Goal: Task Accomplishment & Management: Manage account settings

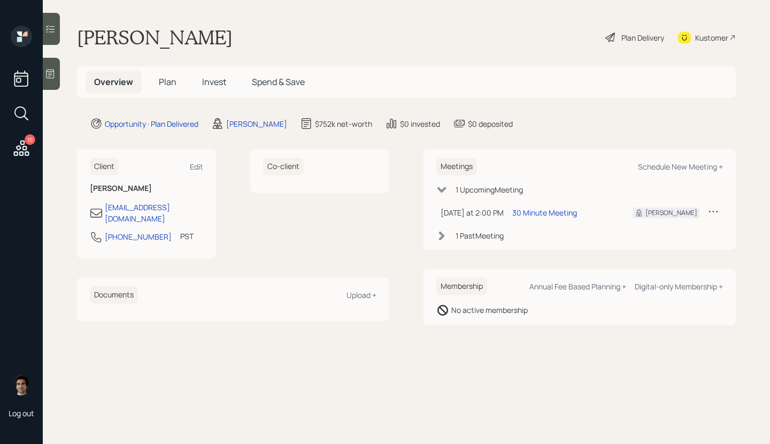
click at [21, 163] on div "10 Log out" at bounding box center [21, 222] width 43 height 444
click at [19, 148] on icon at bounding box center [21, 148] width 19 height 19
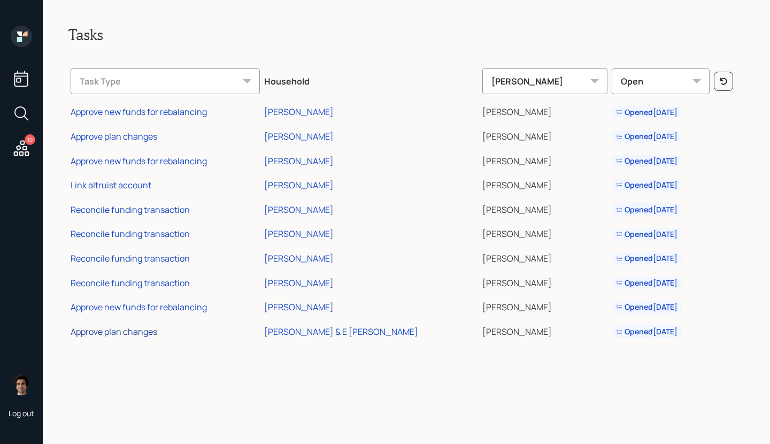
click at [125, 327] on div "Approve plan changes" at bounding box center [114, 332] width 87 height 12
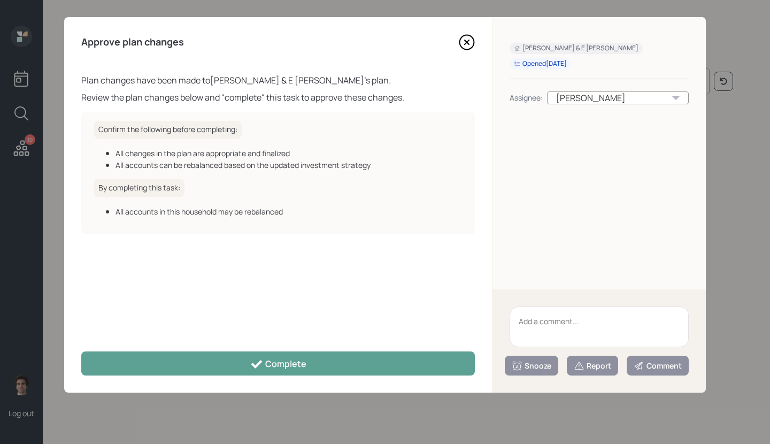
click at [363, 335] on div "Plan changes have been made to Gregg Stum & E Sue Hansen 's plan. Review the pl…" at bounding box center [278, 206] width 394 height 265
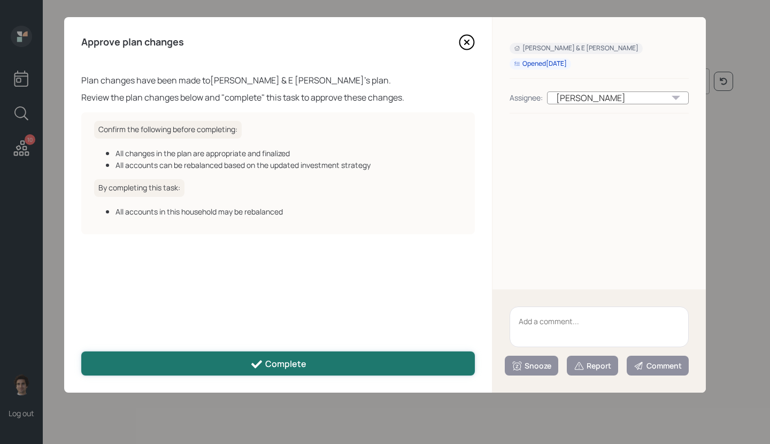
click at [363, 356] on button "Complete" at bounding box center [278, 363] width 394 height 24
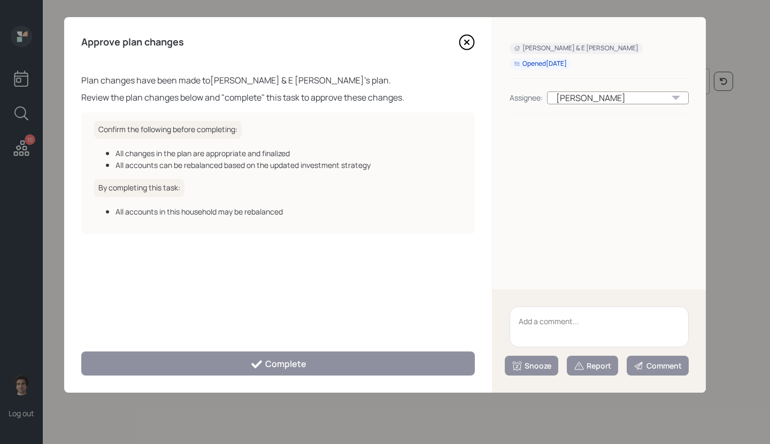
click at [244, 383] on div "Approve plan changes Plan changes have been made to Gregg Stum & E Sue Hansen '…" at bounding box center [278, 204] width 428 height 375
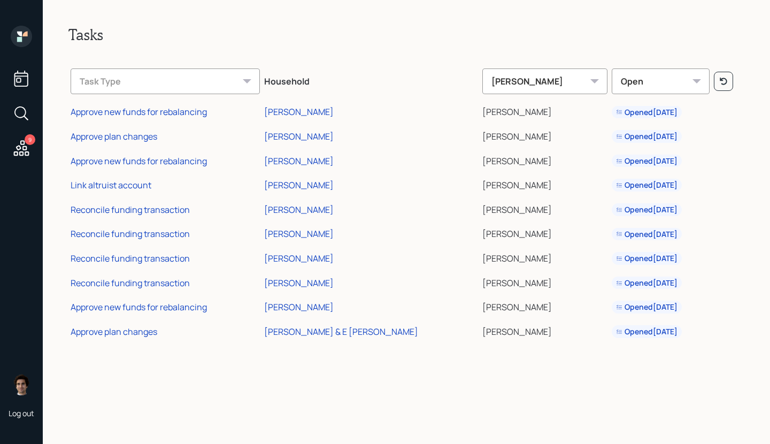
click at [482, 39] on h2 "Tasks" at bounding box center [406, 35] width 676 height 18
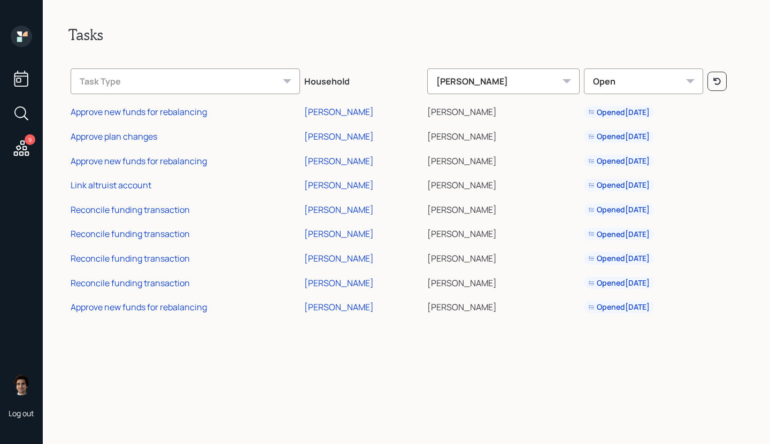
click at [164, 297] on td "Approve new funds for rebalancing" at bounding box center [185, 305] width 234 height 25
click at [164, 304] on div "Approve new funds for rebalancing" at bounding box center [139, 307] width 136 height 12
click at [13, 32] on icon at bounding box center [21, 36] width 21 height 21
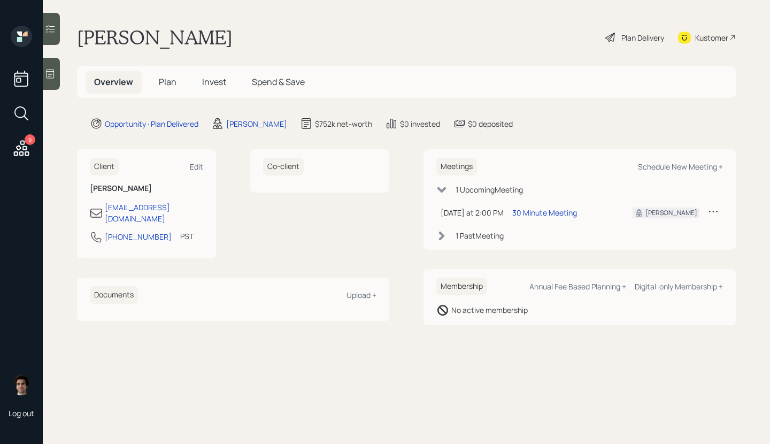
click at [162, 74] on h5 "Plan" at bounding box center [167, 82] width 35 height 23
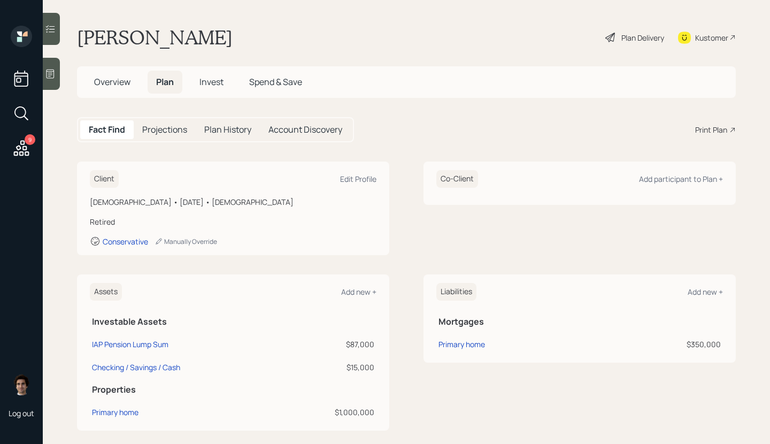
click at [640, 33] on div "Plan Delivery" at bounding box center [642, 37] width 43 height 11
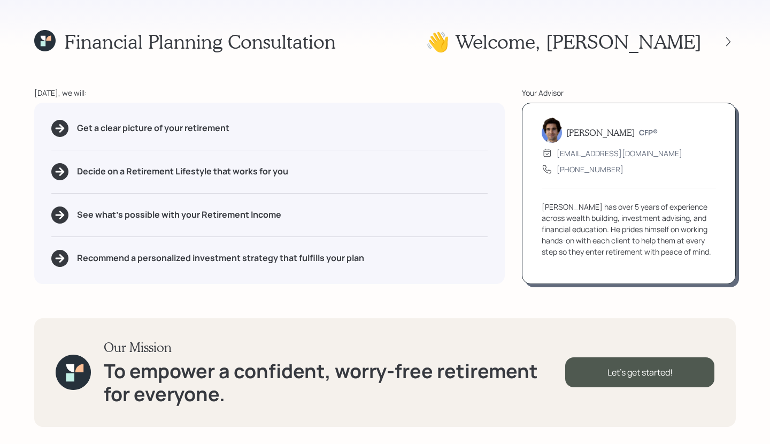
click at [724, 32] on div "👋 Welcome , [PERSON_NAME]" at bounding box center [581, 41] width 310 height 23
click at [724, 34] on div at bounding box center [719, 41] width 34 height 15
click at [725, 45] on icon at bounding box center [728, 41] width 11 height 11
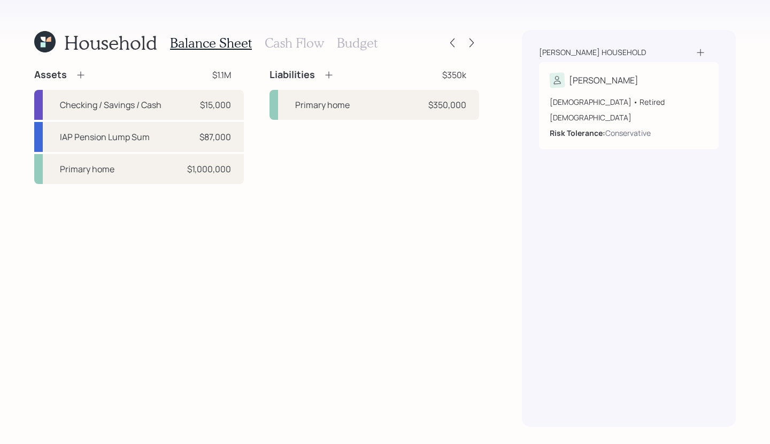
click at [50, 47] on icon at bounding box center [44, 41] width 21 height 21
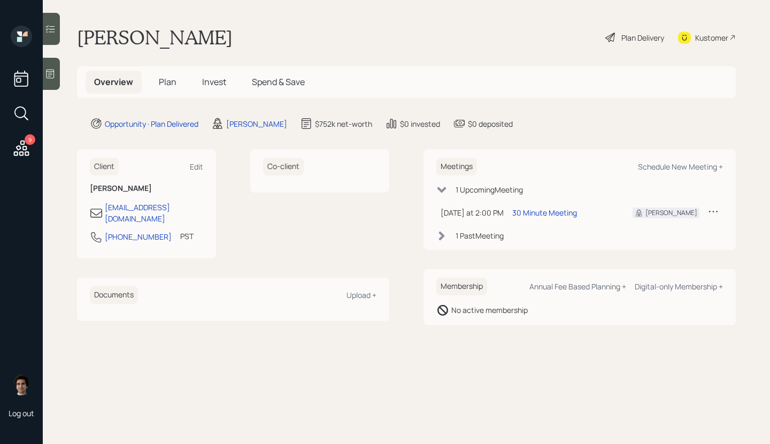
click at [199, 78] on h5 "Invest" at bounding box center [214, 82] width 41 height 23
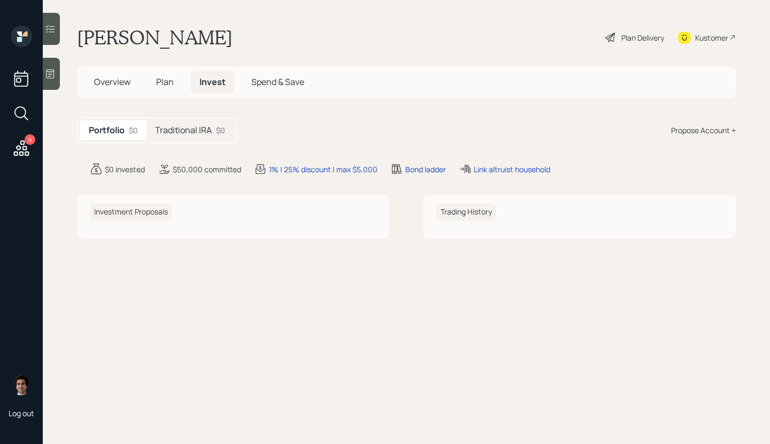
click at [200, 78] on span "Invest" at bounding box center [212, 82] width 26 height 12
click at [199, 125] on h5 "Traditional IRA" at bounding box center [183, 130] width 57 height 10
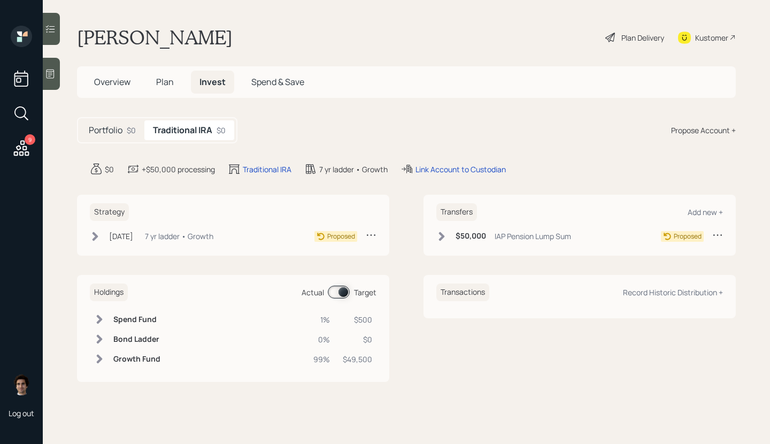
click at [116, 82] on span "Overview" at bounding box center [112, 82] width 36 height 12
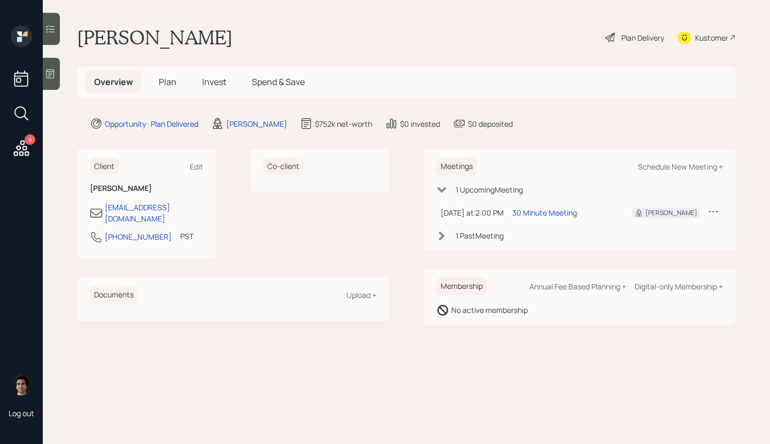
click at [176, 94] on div "Overview Plan Invest Spend & Save" at bounding box center [406, 82] width 659 height 32
click at [168, 93] on h5 "Plan" at bounding box center [167, 82] width 35 height 23
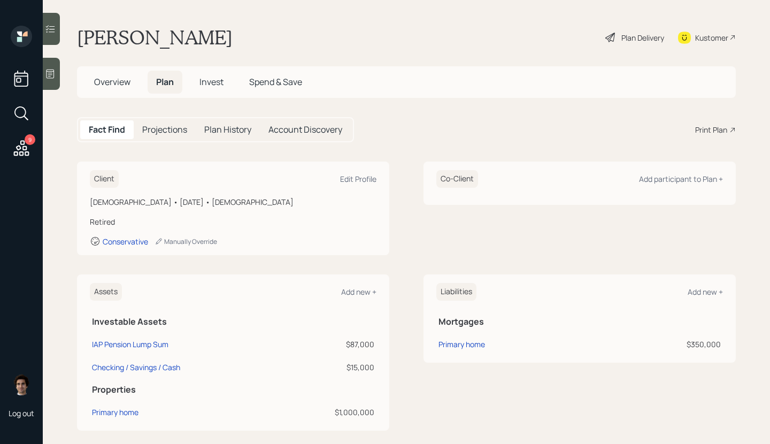
click at [638, 21] on main "[PERSON_NAME] Plan Delivery Kustomer Overview Plan Invest Spend & Save Fact Fin…" at bounding box center [406, 222] width 727 height 444
click at [638, 44] on div "Plan Delivery" at bounding box center [634, 38] width 61 height 24
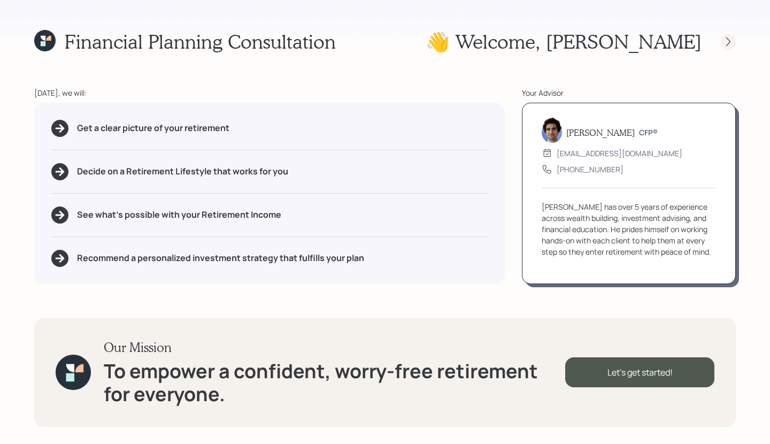
click at [726, 43] on icon at bounding box center [728, 41] width 11 height 11
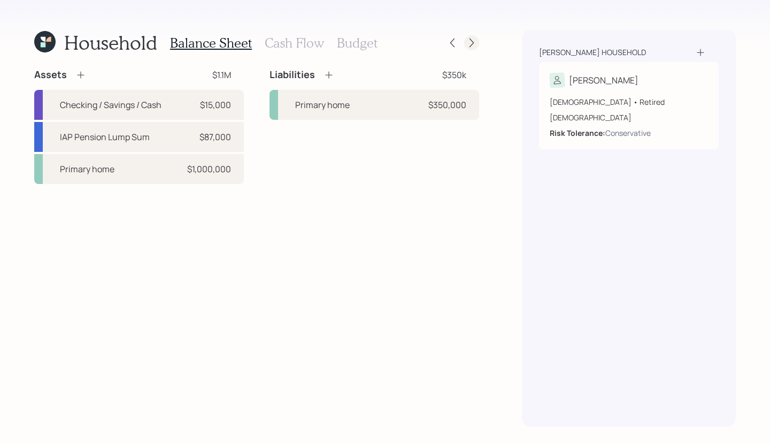
click at [468, 40] on icon at bounding box center [471, 42] width 11 height 11
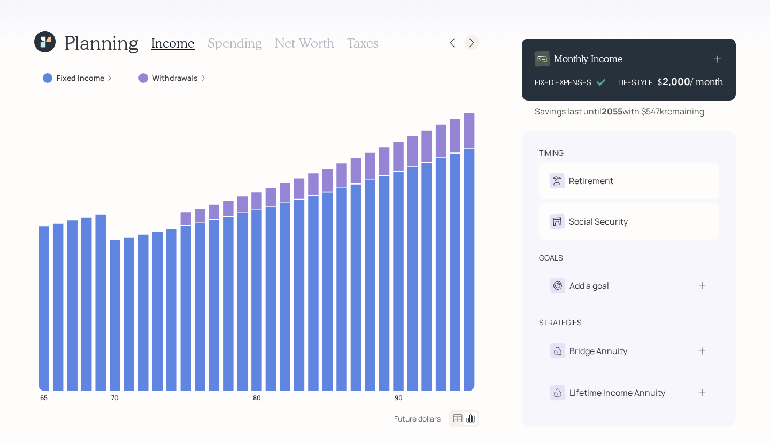
click at [472, 44] on icon at bounding box center [472, 43] width 4 height 9
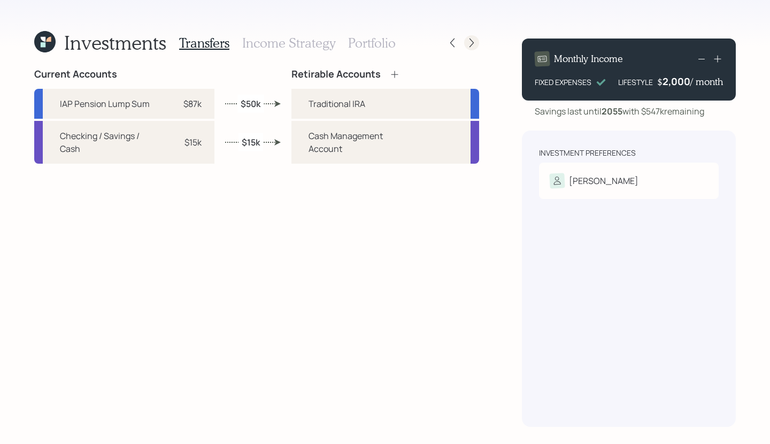
click at [472, 44] on icon at bounding box center [472, 43] width 4 height 9
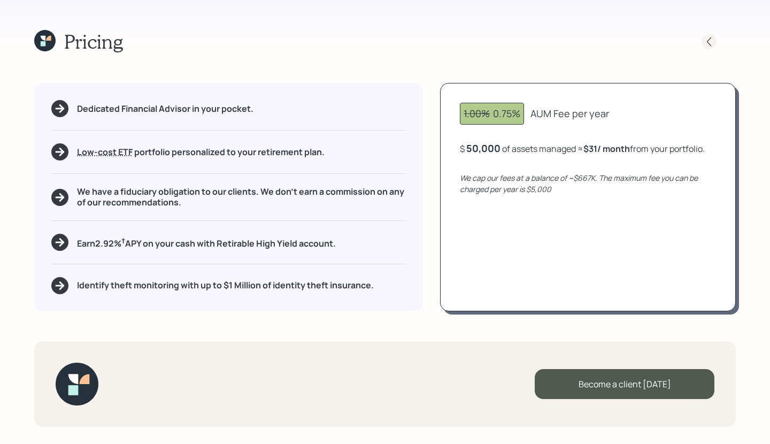
click at [706, 43] on icon at bounding box center [709, 41] width 11 height 11
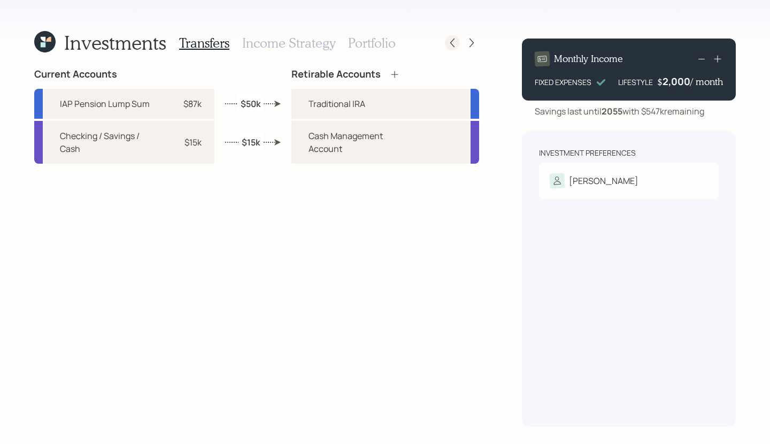
click at [455, 41] on icon at bounding box center [452, 42] width 11 height 11
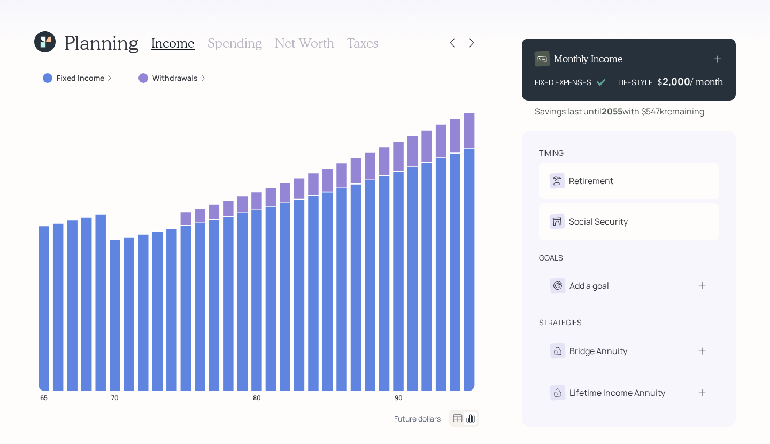
click at [455, 41] on icon at bounding box center [452, 42] width 11 height 11
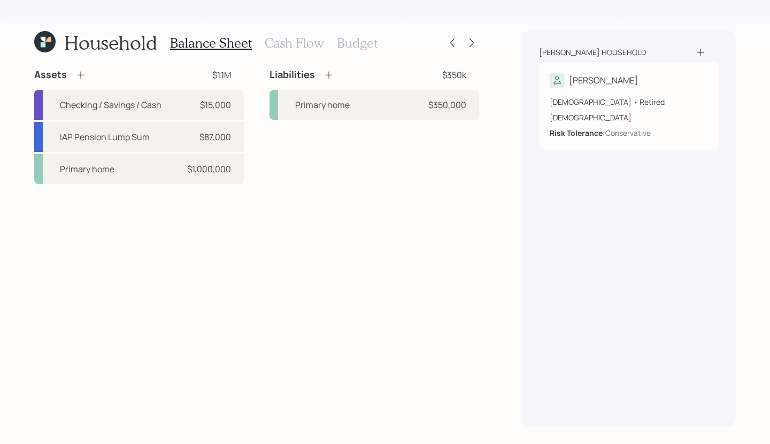
click at [44, 43] on icon at bounding box center [43, 44] width 5 height 5
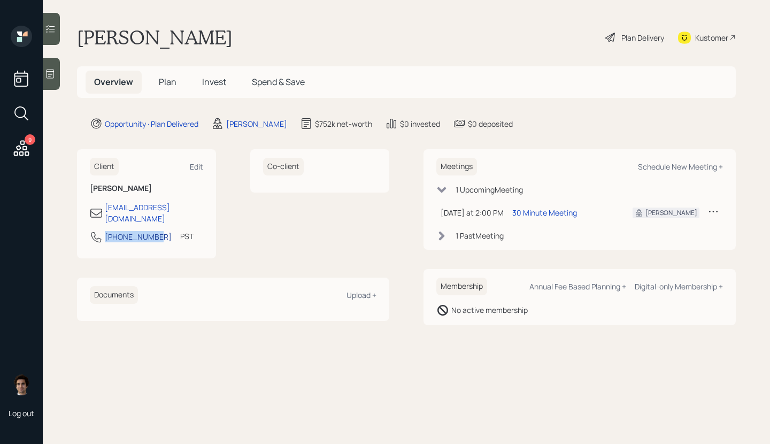
drag, startPoint x: 156, startPoint y: 232, endPoint x: 106, endPoint y: 232, distance: 50.3
click at [106, 232] on div "[PHONE_NUMBER] PST Currently 11:02 AM" at bounding box center [146, 239] width 113 height 19
copy div "[PHONE_NUMBER]"
click at [651, 34] on div "Plan Delivery" at bounding box center [642, 37] width 43 height 11
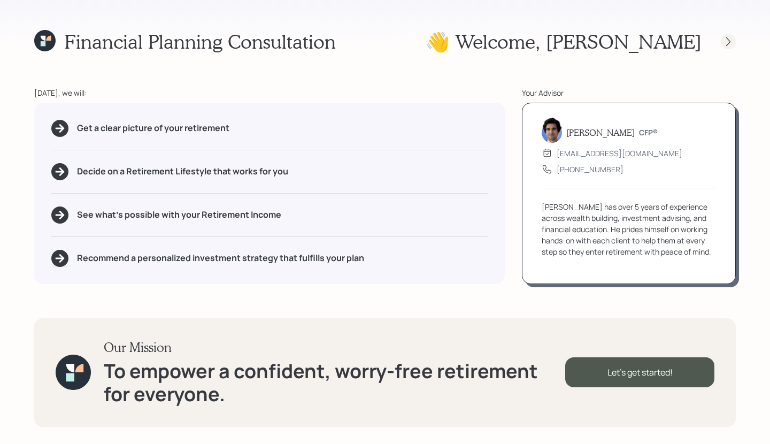
click at [727, 48] on div at bounding box center [728, 41] width 15 height 15
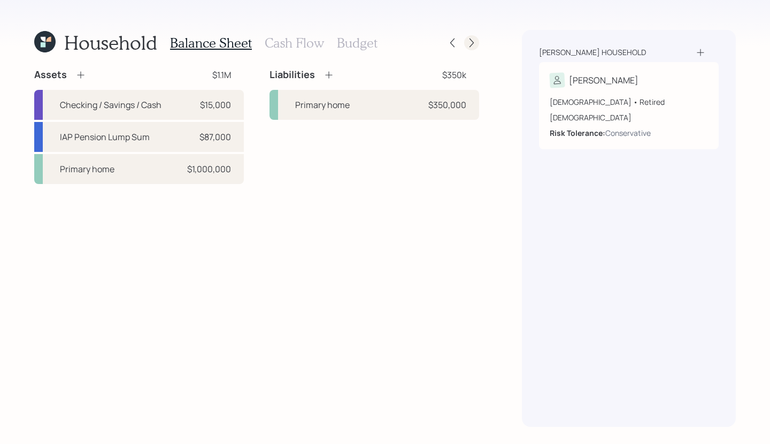
click at [467, 45] on icon at bounding box center [471, 42] width 11 height 11
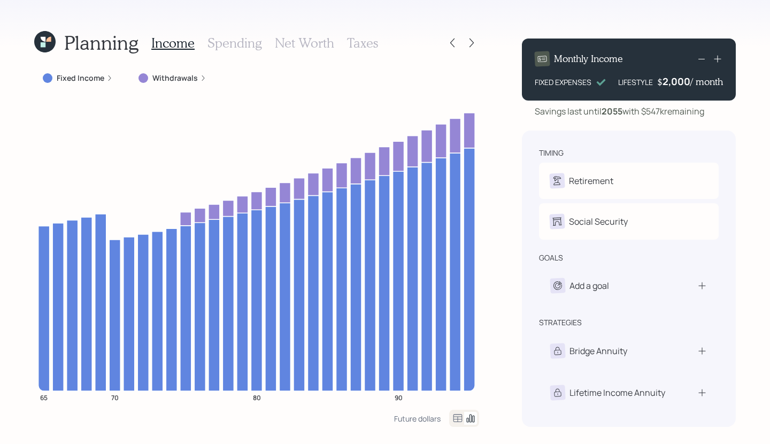
click at [66, 90] on div "Fixed Income Withdrawals 65 70 80 90" at bounding box center [256, 238] width 445 height 341
click at [66, 78] on label "Fixed Income" at bounding box center [81, 78] width 48 height 11
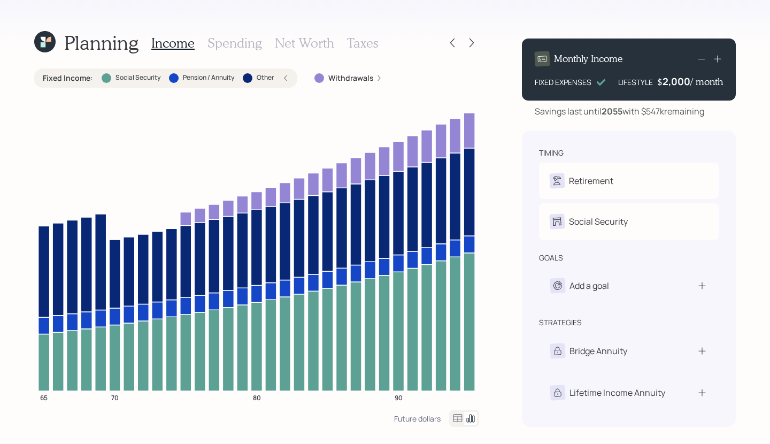
click at [63, 84] on div "Fixed Income : Social Security Pension / Annuity Other" at bounding box center [165, 77] width 263 height 19
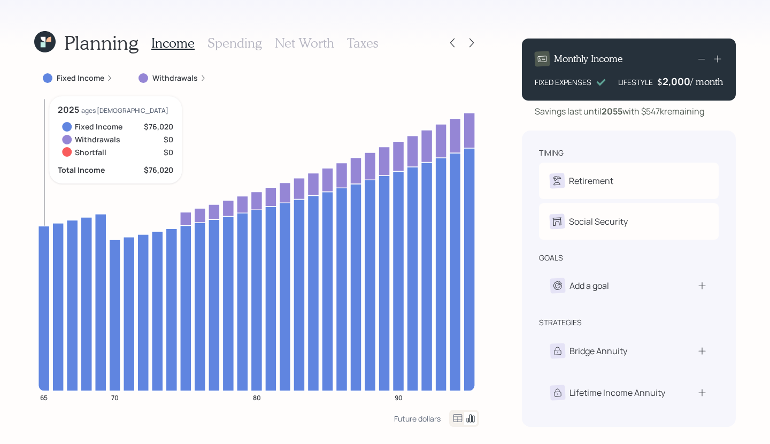
click at [40, 244] on icon at bounding box center [44, 308] width 11 height 165
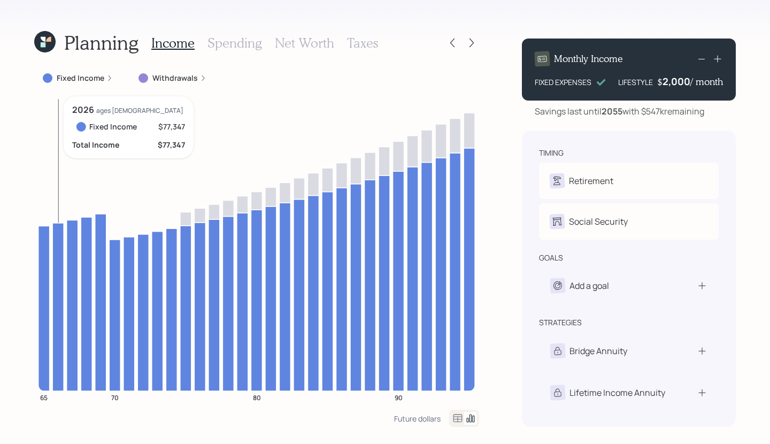
click at [57, 234] on icon at bounding box center [57, 307] width 11 height 168
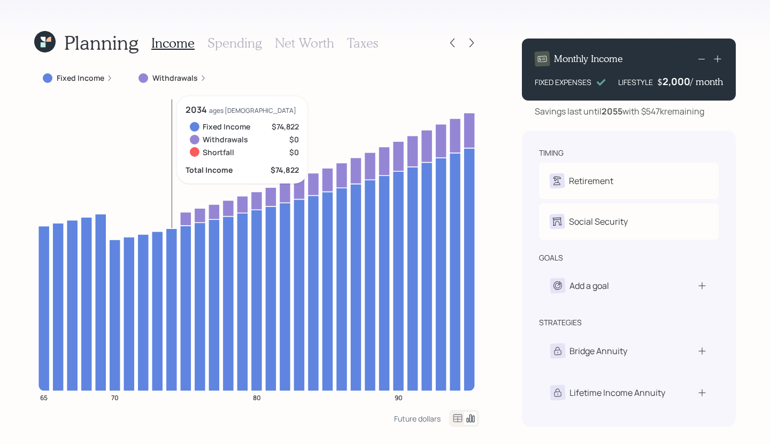
click at [178, 219] on icon "65 70 80 90" at bounding box center [256, 252] width 445 height 313
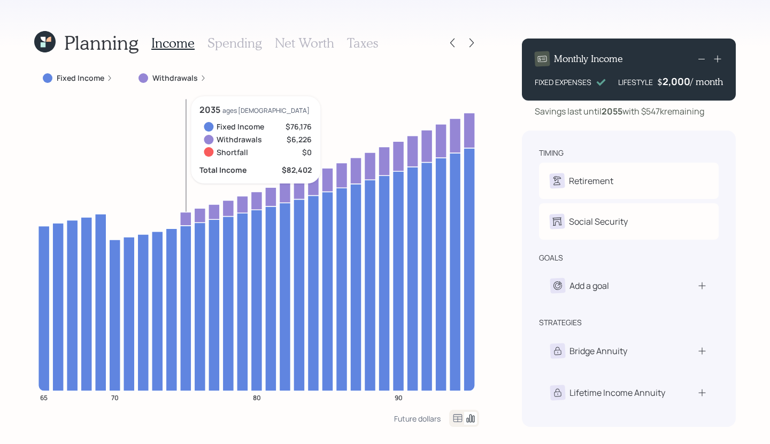
click at [187, 220] on icon at bounding box center [185, 218] width 11 height 13
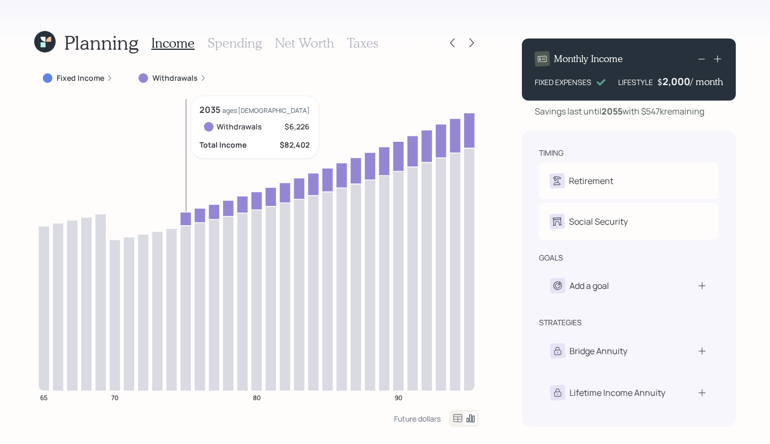
click at [187, 220] on icon at bounding box center [185, 218] width 11 height 13
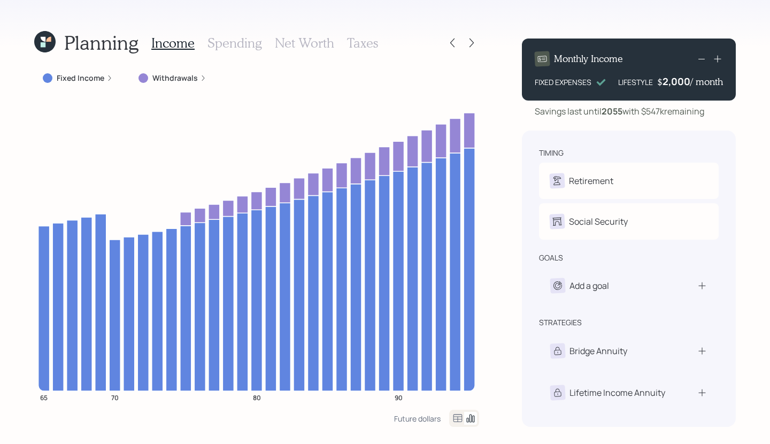
click at [278, 52] on div "Income Spending Net Worth Taxes" at bounding box center [264, 43] width 227 height 26
click at [280, 43] on h3 "Net Worth" at bounding box center [304, 43] width 59 height 16
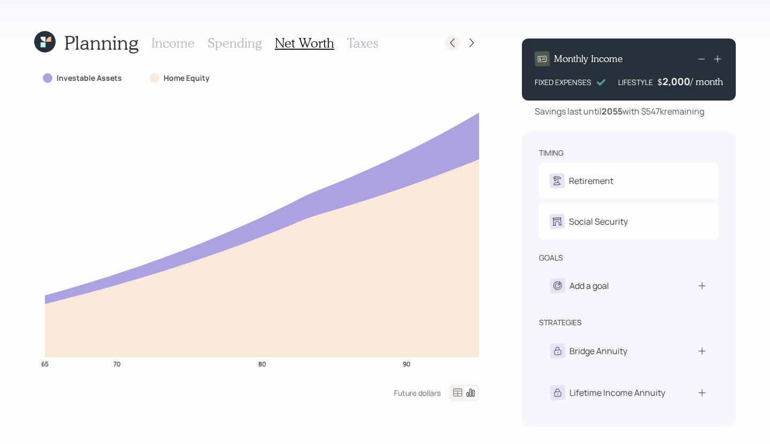
click at [445, 45] on div at bounding box center [452, 42] width 15 height 15
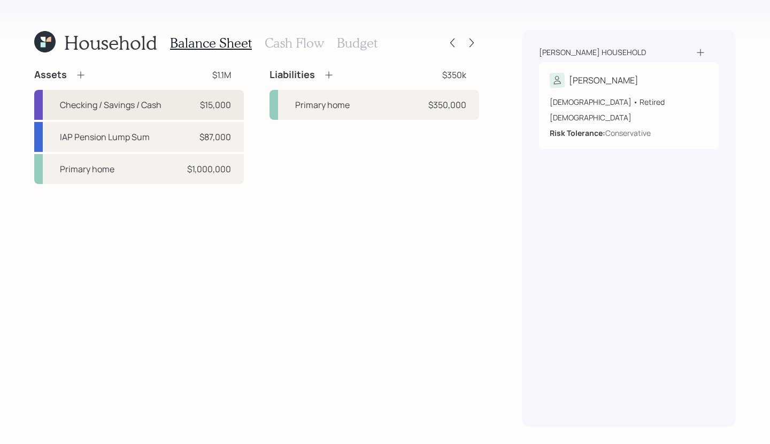
click at [160, 101] on div "Checking / Savings / Cash" at bounding box center [111, 104] width 102 height 13
select select "emergency_fund"
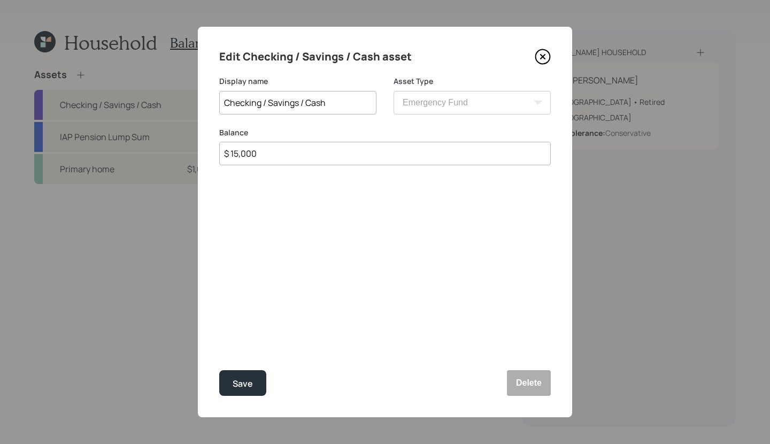
click at [534, 62] on div "Edit Checking / Savings / Cash asset" at bounding box center [385, 56] width 332 height 17
click at [551, 59] on div "Edit Checking / Savings / Cash asset Display name Checking / Savings / Cash Ass…" at bounding box center [385, 222] width 374 height 390
click at [549, 59] on icon at bounding box center [543, 57] width 14 height 14
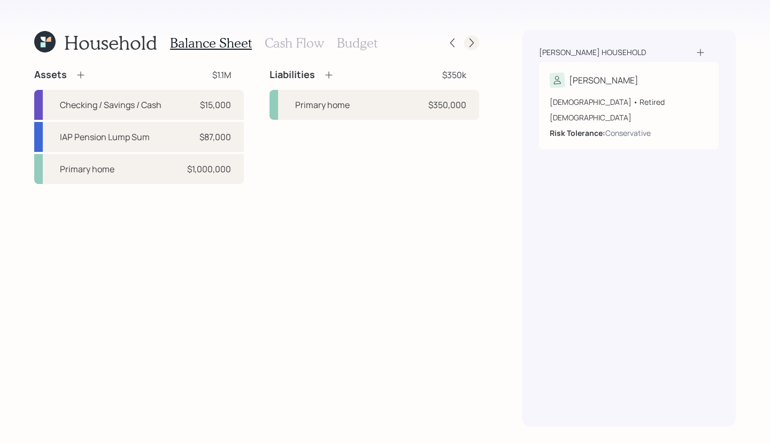
click at [475, 43] on icon at bounding box center [471, 42] width 11 height 11
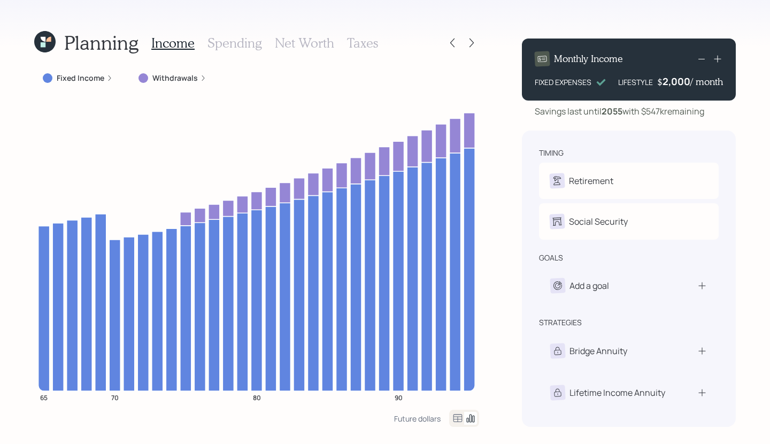
click at [291, 53] on div "Income Spending Net Worth Taxes" at bounding box center [264, 43] width 227 height 26
click at [299, 40] on h3 "Net Worth" at bounding box center [304, 43] width 59 height 16
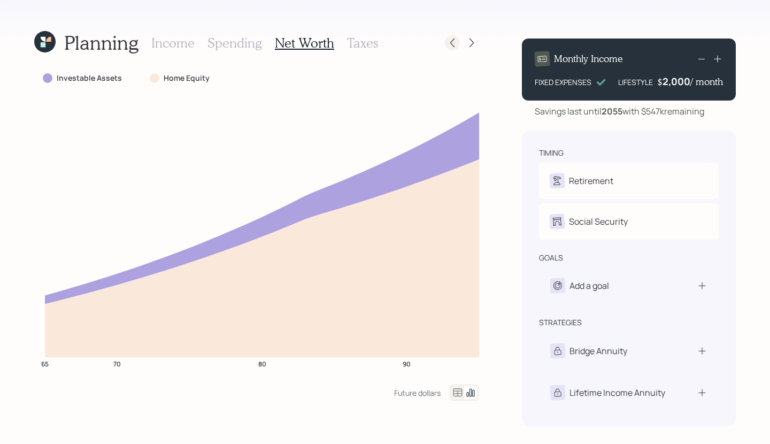
click at [453, 39] on icon at bounding box center [452, 43] width 4 height 9
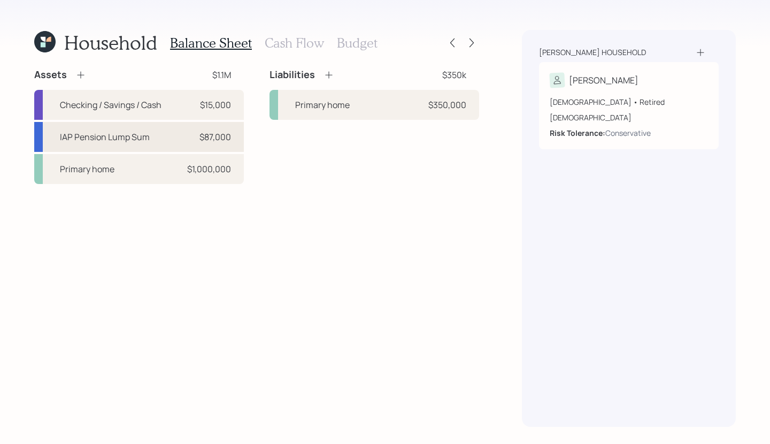
click at [121, 139] on div "IAP Pension Lump Sum" at bounding box center [105, 136] width 90 height 13
select select "company_sponsored"
select select "balanced"
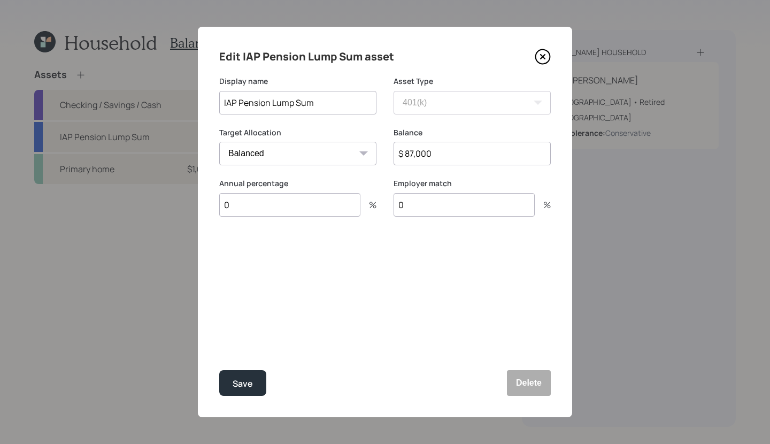
drag, startPoint x: 473, startPoint y: 152, endPoint x: 335, endPoint y: 146, distance: 138.1
click at [335, 146] on div "Target Allocation Cash Conservative Balanced Aggressive Balance $ 87,000" at bounding box center [385, 152] width 332 height 51
type input "$ 50,000"
click at [219, 370] on button "Save" at bounding box center [242, 383] width 47 height 26
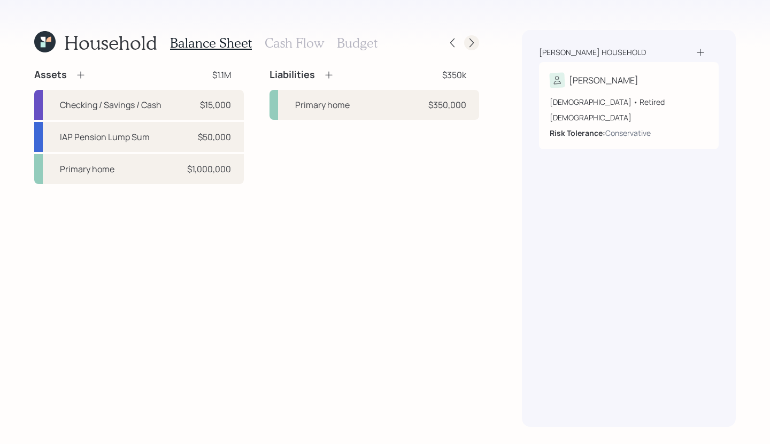
click at [466, 39] on div at bounding box center [471, 42] width 15 height 15
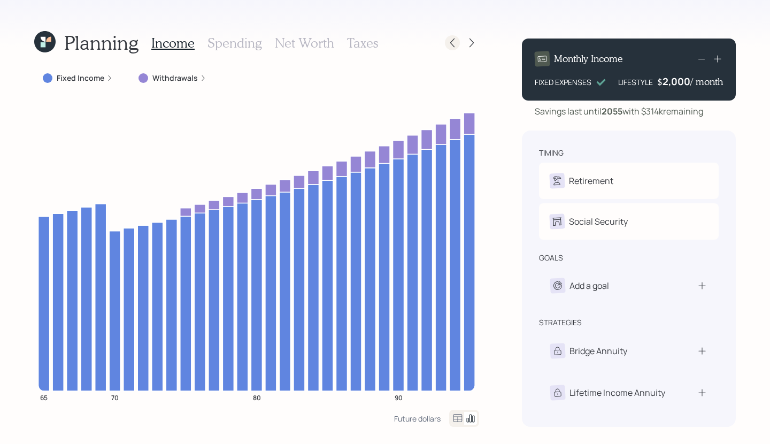
click at [448, 44] on icon at bounding box center [452, 42] width 11 height 11
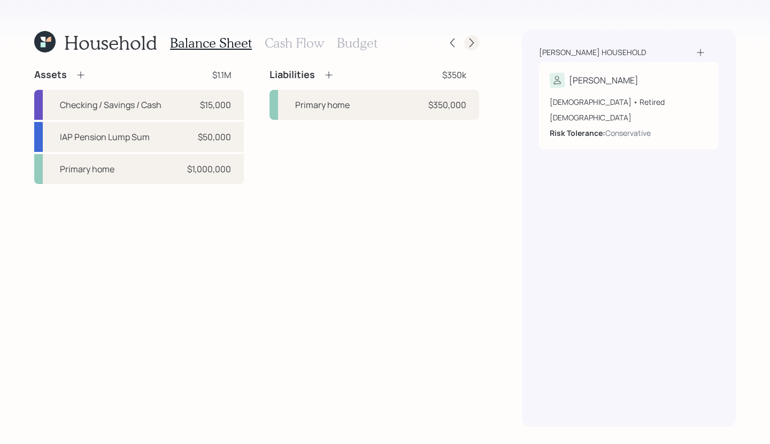
click at [476, 44] on icon at bounding box center [471, 42] width 11 height 11
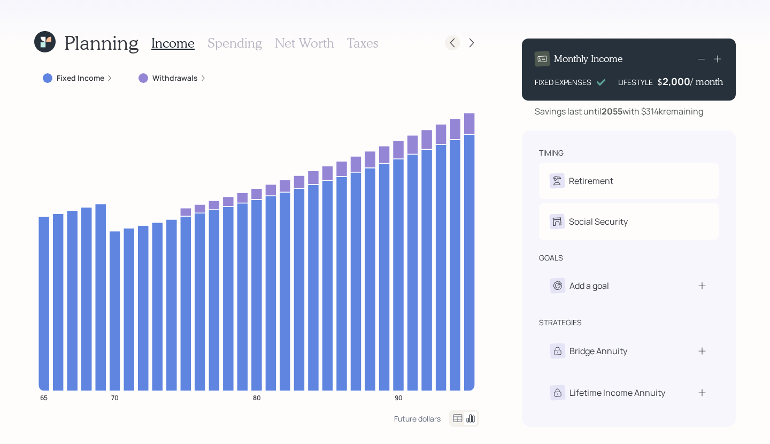
click at [455, 47] on icon at bounding box center [452, 42] width 11 height 11
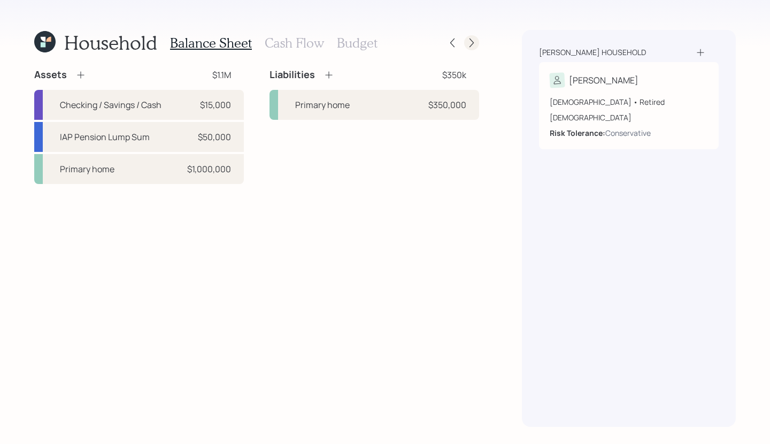
click at [472, 45] on icon at bounding box center [471, 42] width 11 height 11
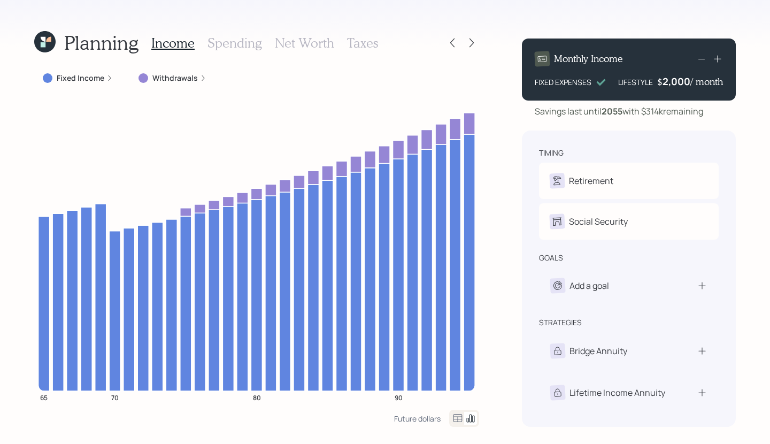
click at [298, 44] on h3 "Net Worth" at bounding box center [304, 43] width 59 height 16
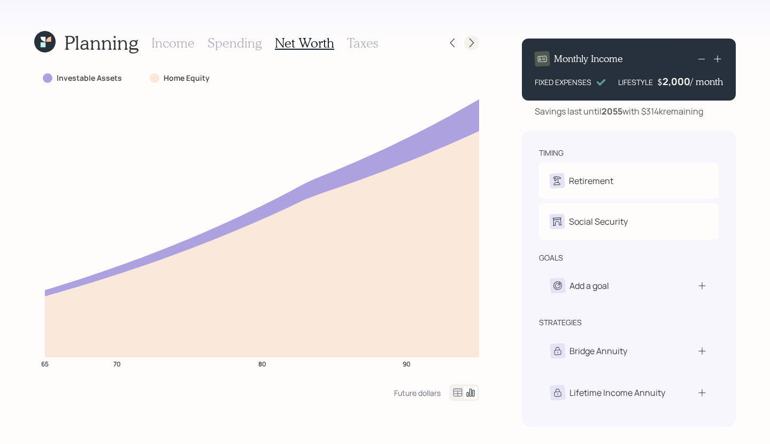
click at [467, 43] on icon at bounding box center [471, 42] width 11 height 11
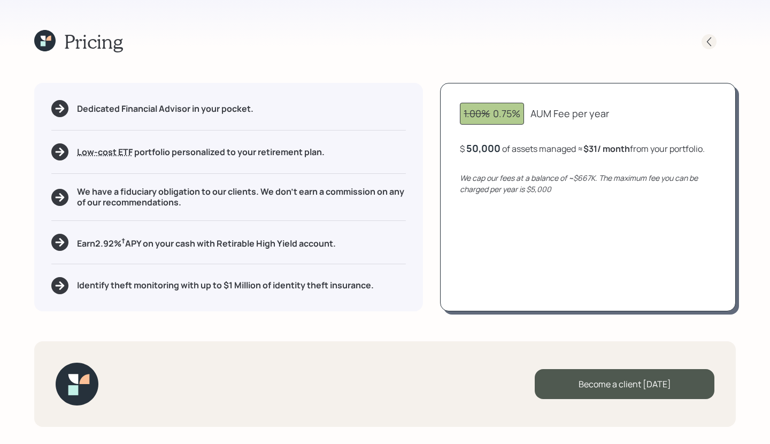
click at [704, 36] on icon at bounding box center [709, 41] width 11 height 11
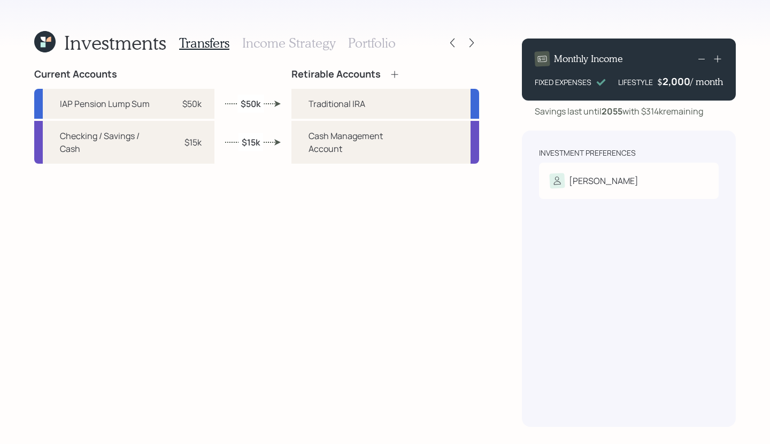
click at [366, 37] on h3 "Portfolio" at bounding box center [372, 43] width 48 height 16
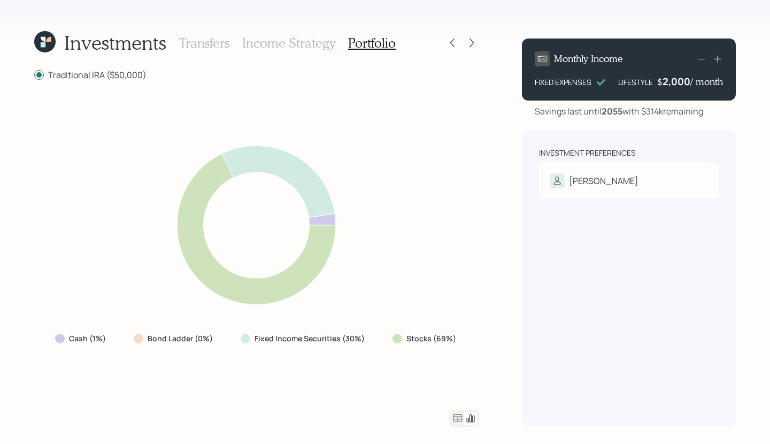
click at [452, 412] on icon at bounding box center [457, 418] width 13 height 13
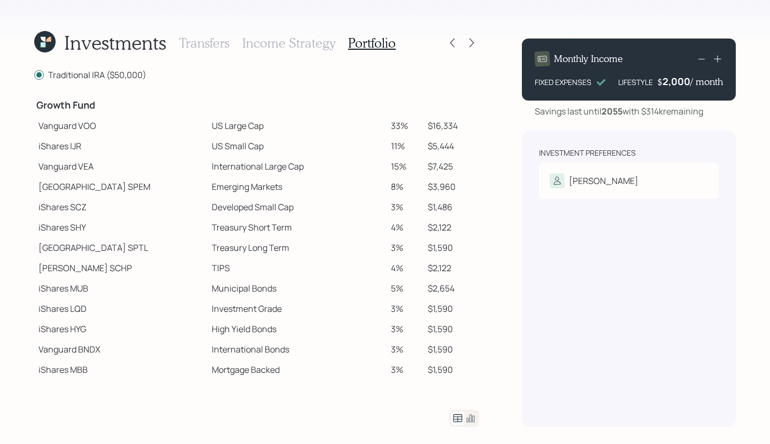
scroll to position [210, 0]
click at [454, 34] on div "Investments Transfers Income Strategy Portfolio" at bounding box center [256, 43] width 445 height 26
click at [454, 41] on icon at bounding box center [452, 42] width 11 height 11
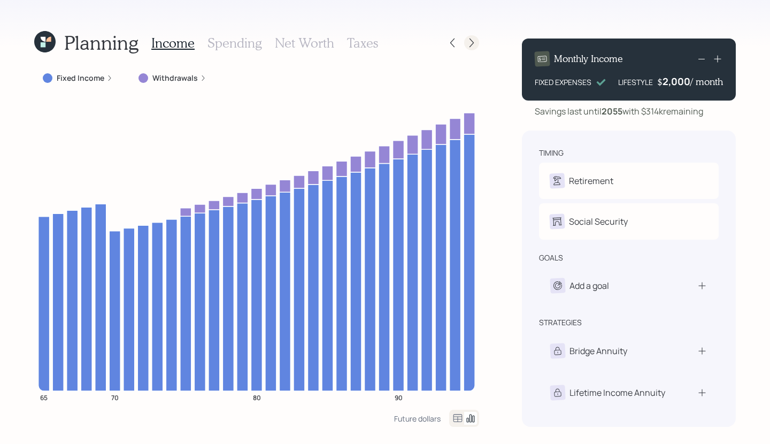
click at [476, 46] on icon at bounding box center [471, 42] width 11 height 11
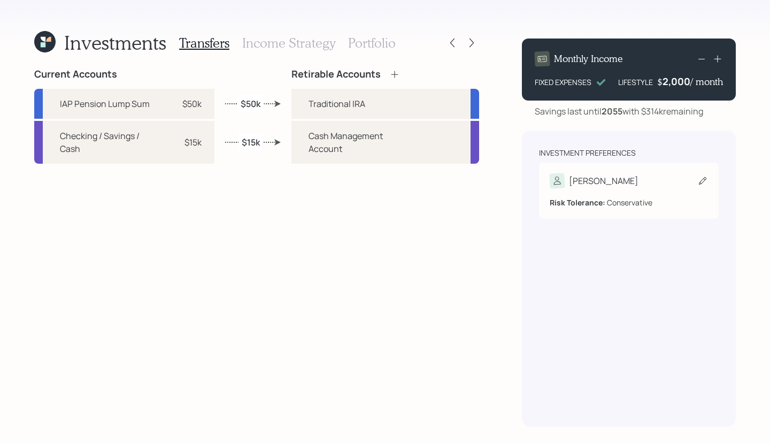
click at [607, 183] on div "[PERSON_NAME]" at bounding box center [629, 180] width 158 height 15
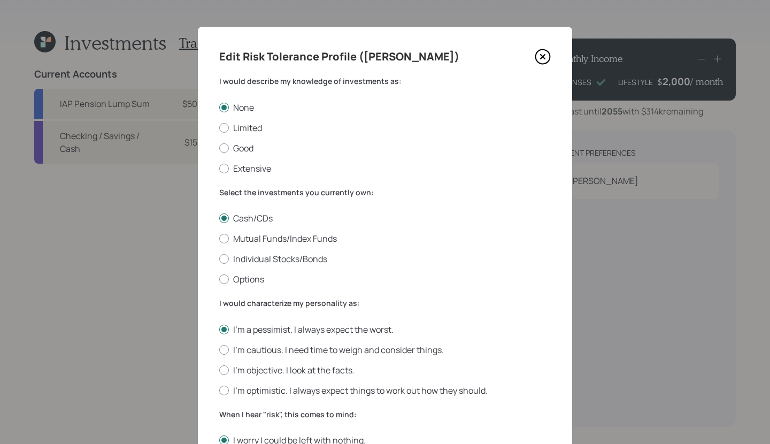
click at [548, 58] on icon at bounding box center [543, 57] width 16 height 16
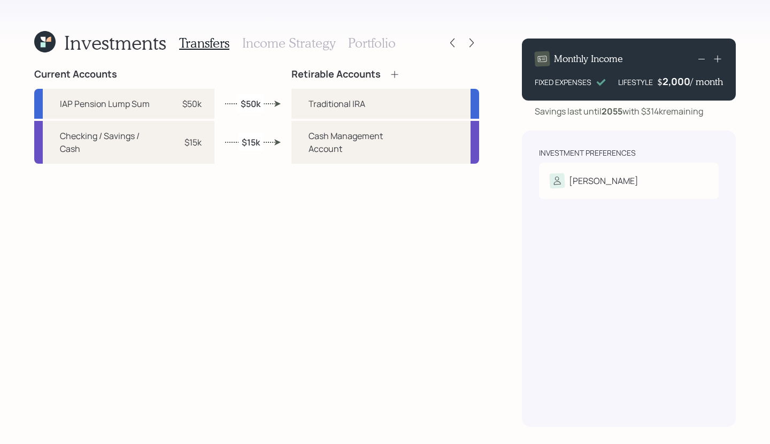
click at [244, 170] on div "Current Accounts IAP Pension Lump Sum $50k Checking / Savings / Cash $15k Retir…" at bounding box center [256, 247] width 445 height 358
click at [450, 41] on icon at bounding box center [452, 42] width 11 height 11
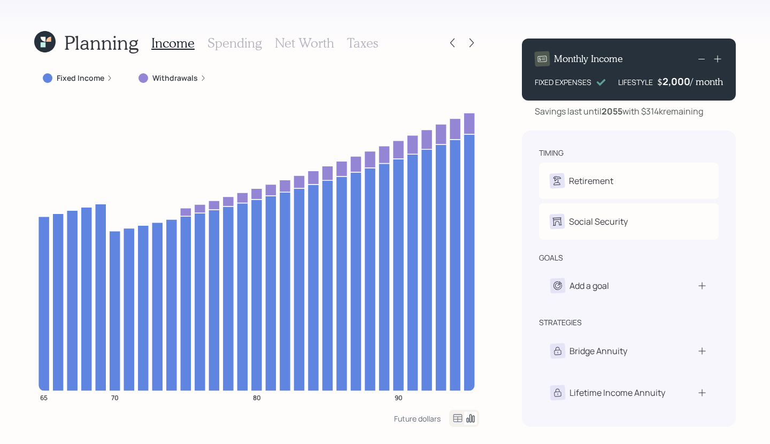
click at [708, 58] on div at bounding box center [709, 58] width 28 height 15
click at [716, 58] on icon at bounding box center [717, 58] width 11 height 11
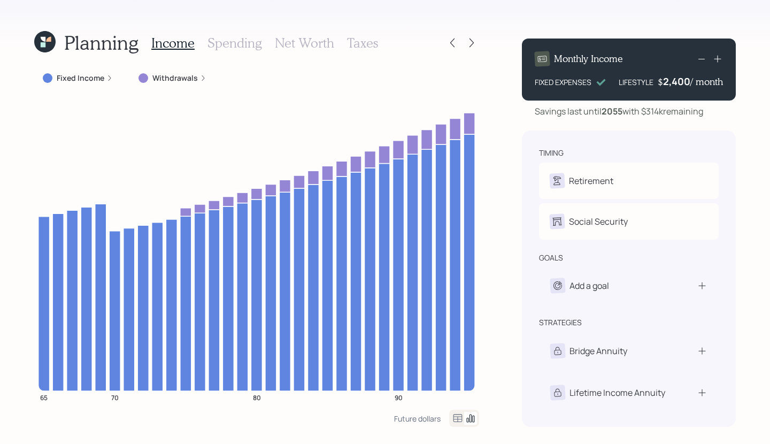
click at [716, 58] on icon at bounding box center [717, 58] width 11 height 11
click at [716, 57] on icon at bounding box center [717, 58] width 11 height 11
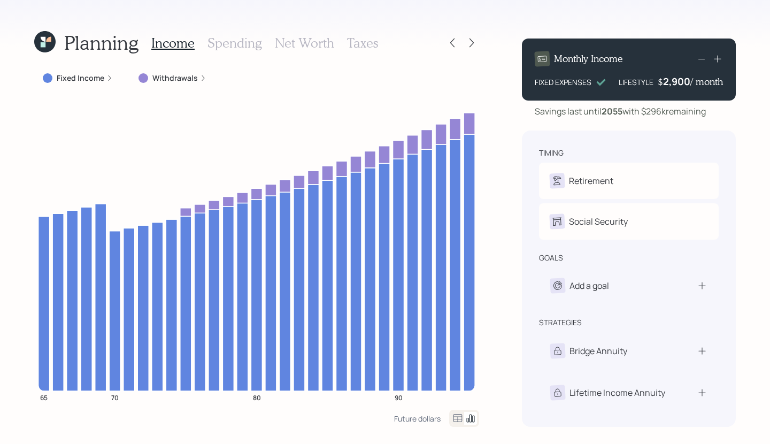
click at [716, 57] on icon at bounding box center [717, 58] width 11 height 11
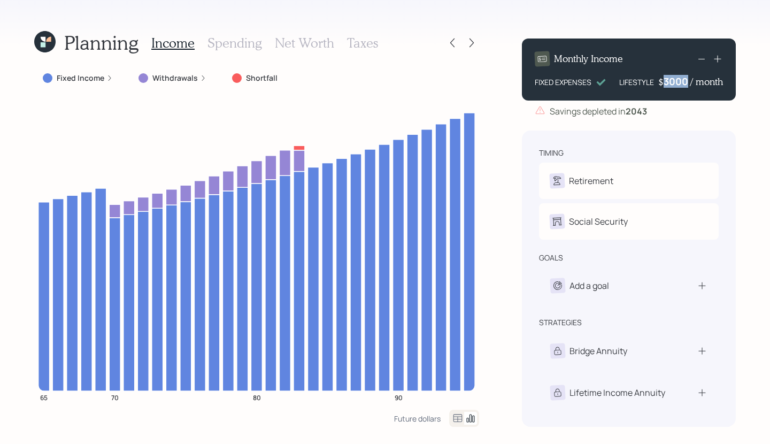
drag, startPoint x: 663, startPoint y: 83, endPoint x: 695, endPoint y: 82, distance: 32.6
click at [695, 82] on div "$ 3000 / month" at bounding box center [690, 81] width 65 height 13
click at [681, 145] on div "timing Retirement T Retired Social Security T Receiving goals Add a goal strate…" at bounding box center [629, 278] width 214 height 296
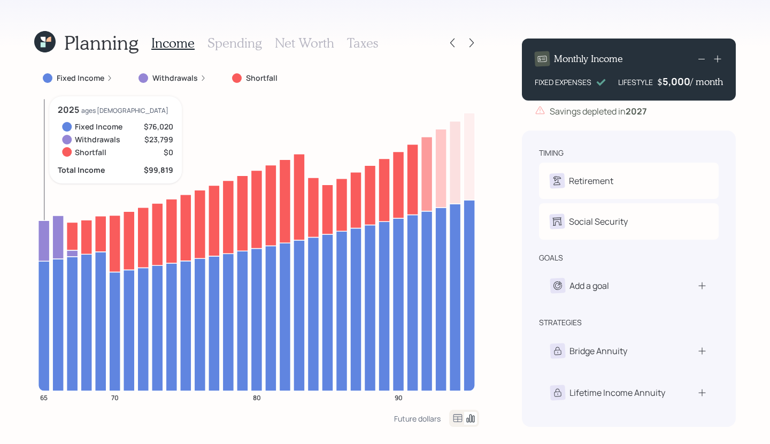
click at [40, 237] on icon at bounding box center [44, 240] width 11 height 41
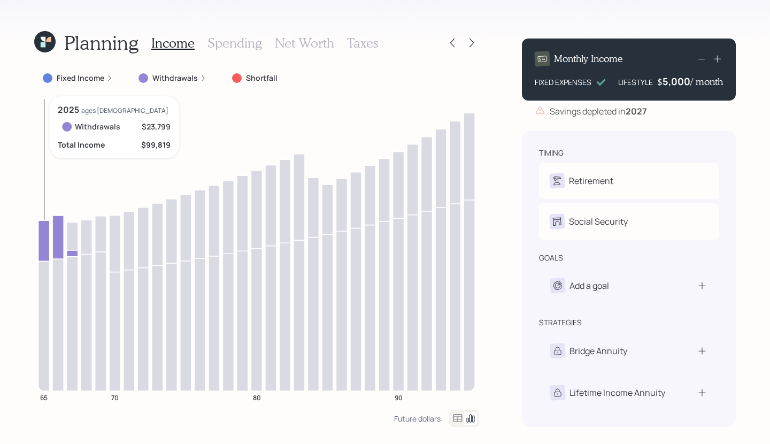
click at [40, 241] on icon at bounding box center [44, 240] width 11 height 41
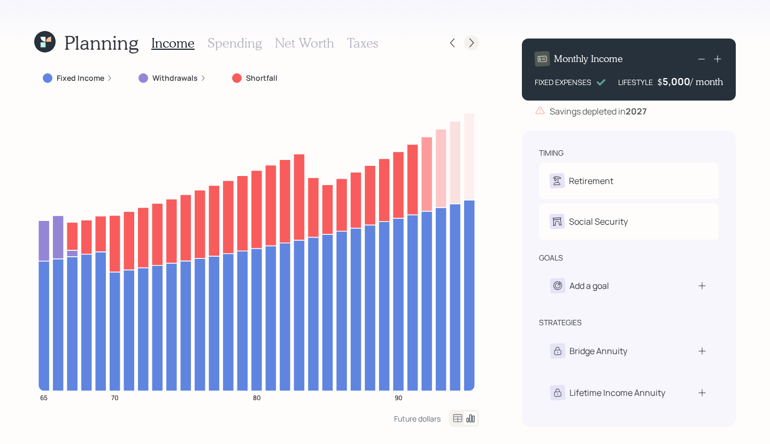
click at [472, 42] on icon at bounding box center [471, 42] width 11 height 11
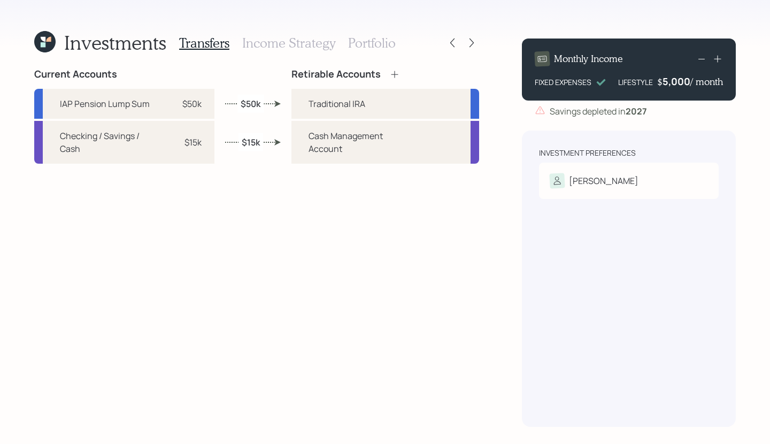
click at [383, 47] on h3 "Portfolio" at bounding box center [372, 43] width 48 height 16
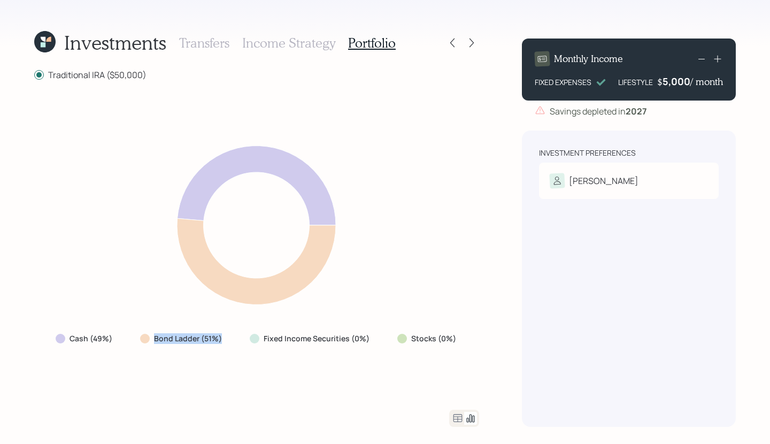
drag, startPoint x: 223, startPoint y: 339, endPoint x: 124, endPoint y: 343, distance: 99.5
click at [124, 343] on div "Cash (49%) Bond Ladder (51%) Fixed Income Securities (0%) Stocks (0%)" at bounding box center [257, 338] width 420 height 19
click at [220, 349] on div "Cash (49%) Bond Ladder (51%) Fixed Income Securities (0%) Stocks (0%)" at bounding box center [256, 245] width 445 height 303
click at [701, 58] on icon at bounding box center [701, 58] width 13 height 13
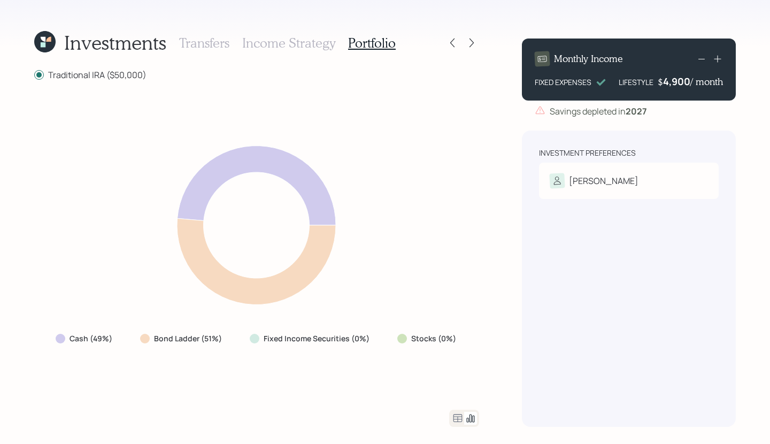
click at [701, 58] on icon at bounding box center [701, 58] width 13 height 13
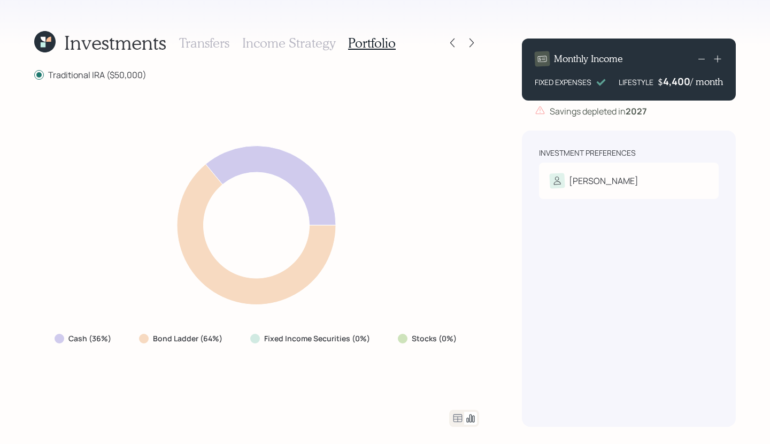
click at [701, 58] on icon at bounding box center [701, 58] width 13 height 13
drag, startPoint x: 665, startPoint y: 82, endPoint x: 706, endPoint y: 81, distance: 40.6
click at [706, 81] on div "$ 4200 / month" at bounding box center [690, 81] width 65 height 13
click at [564, 196] on div "Risk Tolerance: Conservative" at bounding box center [629, 198] width 158 height 20
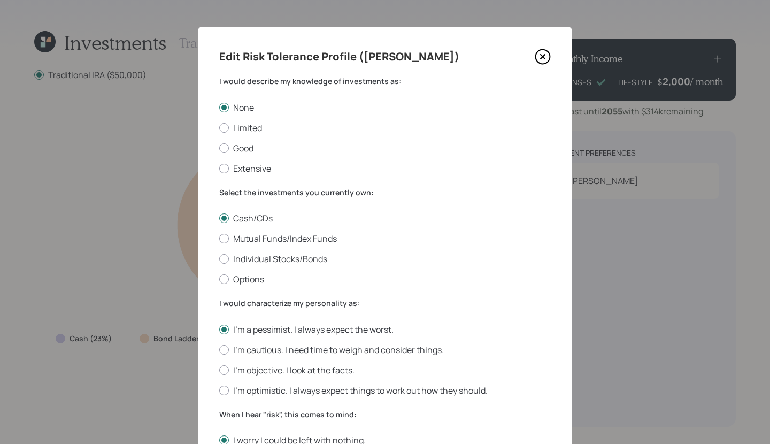
click at [542, 61] on icon at bounding box center [543, 57] width 16 height 16
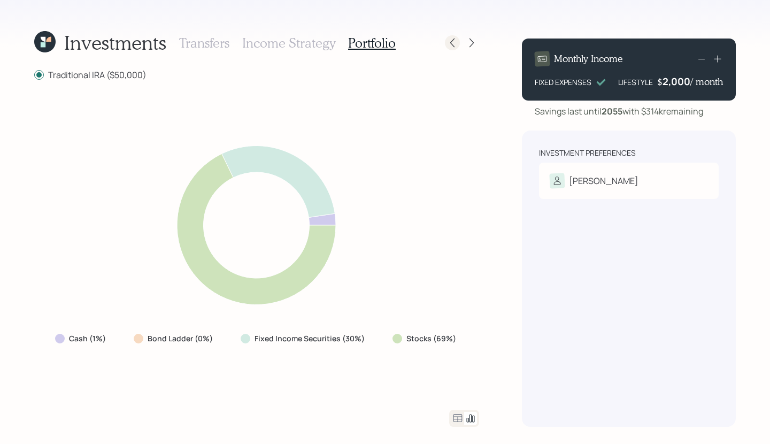
click at [453, 45] on icon at bounding box center [452, 43] width 4 height 9
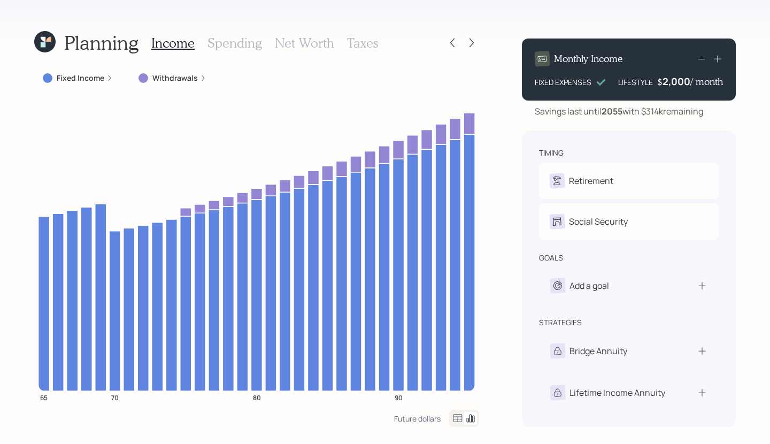
click at [453, 45] on icon at bounding box center [452, 43] width 4 height 9
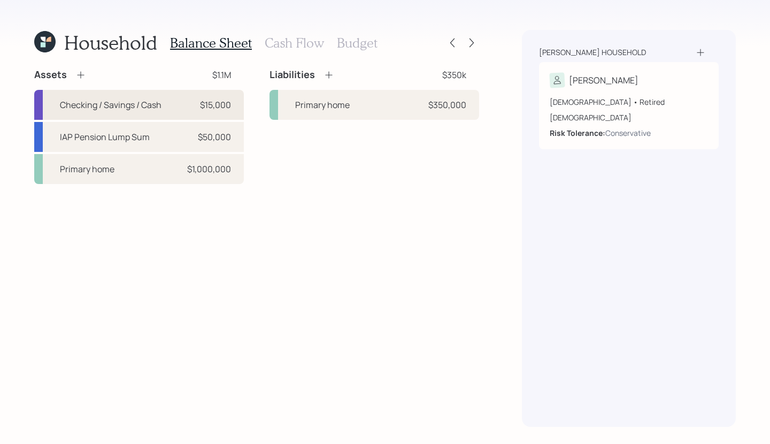
click at [201, 116] on div "Checking / Savings / Cash $15,000" at bounding box center [139, 105] width 210 height 30
select select "emergency_fund"
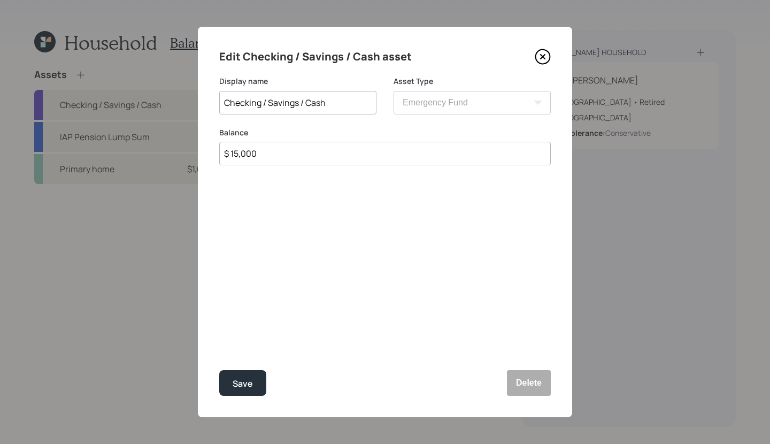
drag, startPoint x: 272, startPoint y: 156, endPoint x: 223, endPoint y: 155, distance: 48.7
click at [223, 155] on input "$ 15,000" at bounding box center [385, 154] width 332 height 24
click at [259, 166] on div "Balance $ 15,000" at bounding box center [385, 152] width 332 height 51
click at [543, 58] on icon at bounding box center [543, 57] width 16 height 16
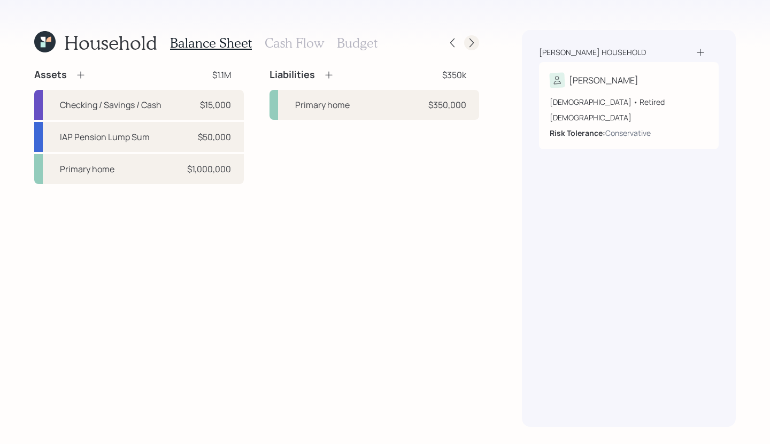
click at [471, 37] on icon at bounding box center [471, 42] width 11 height 11
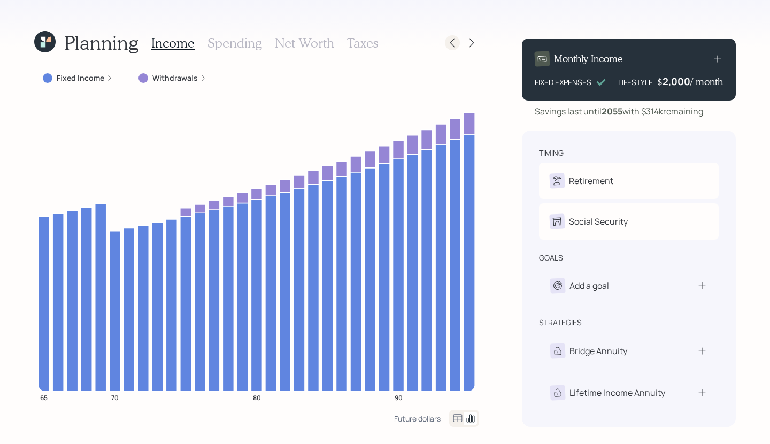
click at [453, 44] on icon at bounding box center [452, 42] width 11 height 11
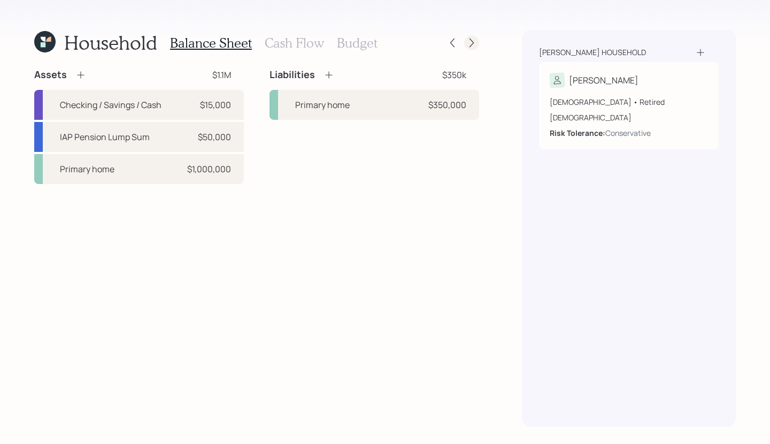
click at [473, 41] on icon at bounding box center [471, 42] width 11 height 11
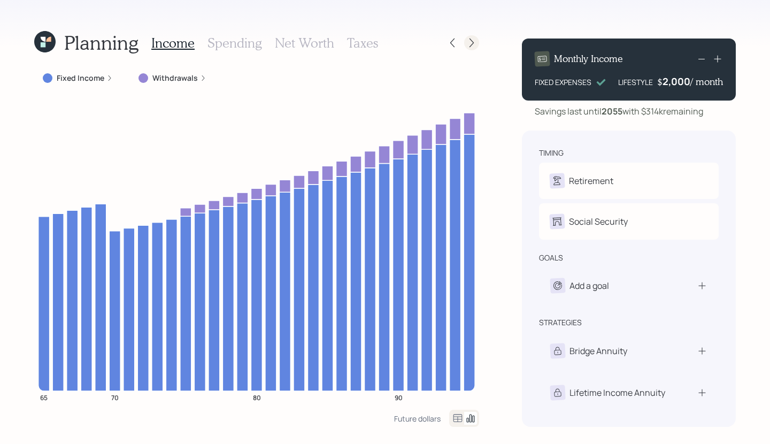
click at [474, 49] on div at bounding box center [471, 42] width 15 height 15
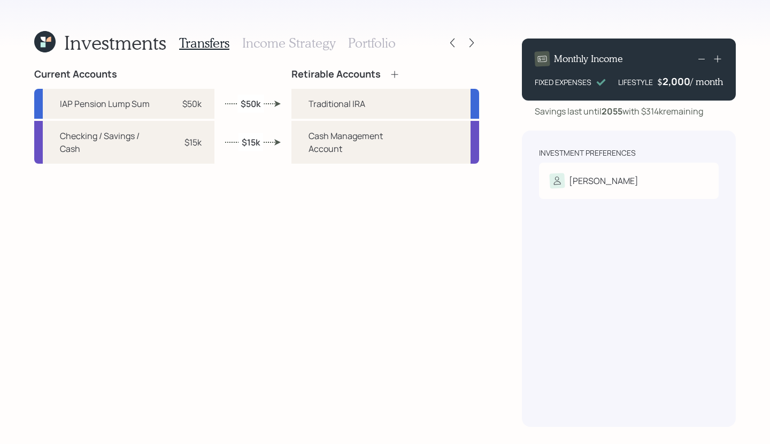
click at [379, 43] on h3 "Portfolio" at bounding box center [372, 43] width 48 height 16
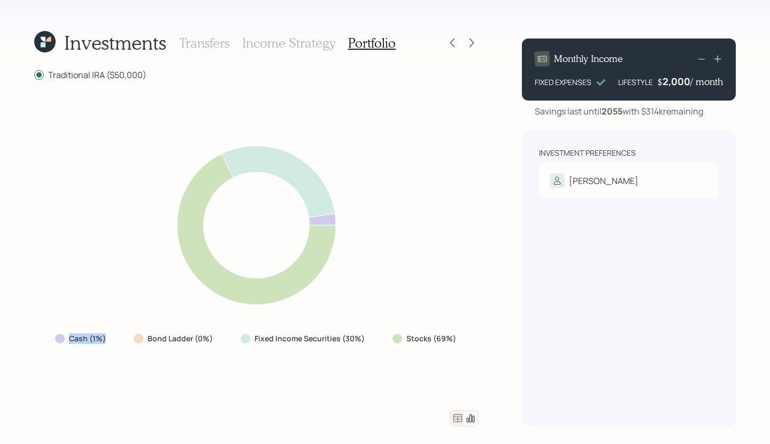
drag, startPoint x: 112, startPoint y: 342, endPoint x: 57, endPoint y: 340, distance: 55.1
click at [57, 340] on div "Cash (1%)" at bounding box center [82, 338] width 70 height 19
click at [469, 42] on icon at bounding box center [471, 42] width 11 height 11
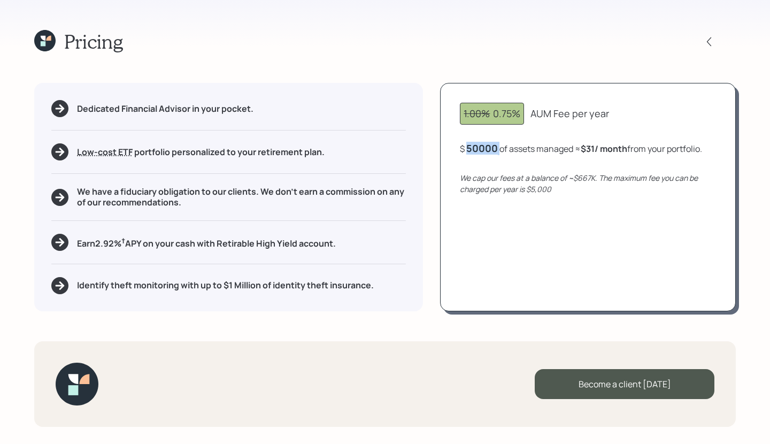
drag, startPoint x: 503, startPoint y: 152, endPoint x: 460, endPoint y: 147, distance: 43.1
click at [460, 147] on div "1.00% 0.75% AUM Fee per year $ 50000 of assets managed ≈ $31 / month from your …" at bounding box center [588, 197] width 296 height 228
drag, startPoint x: 466, startPoint y: 148, endPoint x: 505, endPoint y: 146, distance: 39.1
click at [505, 146] on div "$ 50,000 of assets managed ≈ $31 / month from your portfolio ." at bounding box center [582, 148] width 245 height 13
drag, startPoint x: 599, startPoint y: 150, endPoint x: 584, endPoint y: 153, distance: 15.7
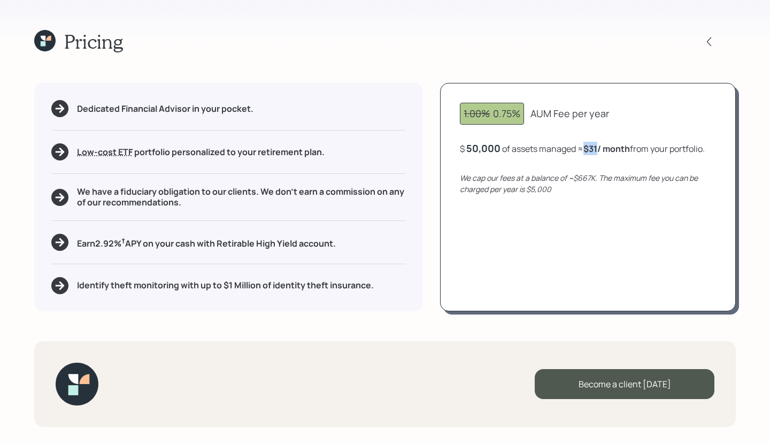
click at [584, 153] on div "$ 50,000 of assets managed ≈ $31 / month from your portfolio ." at bounding box center [582, 148] width 245 height 13
click at [705, 45] on icon at bounding box center [709, 41] width 11 height 11
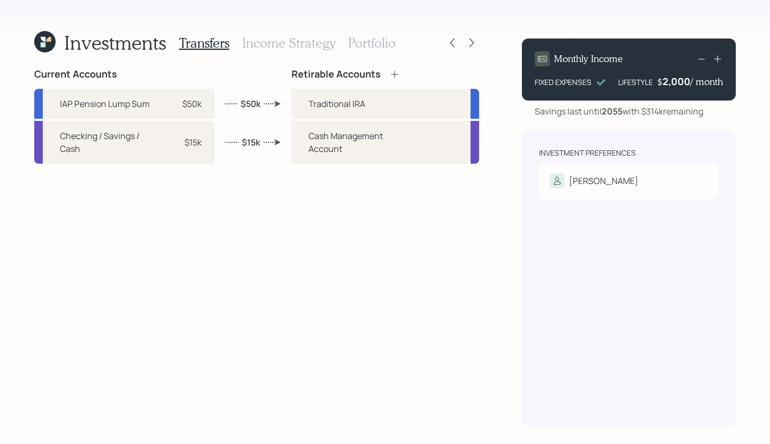
click at [362, 46] on h3 "Portfolio" at bounding box center [372, 43] width 48 height 16
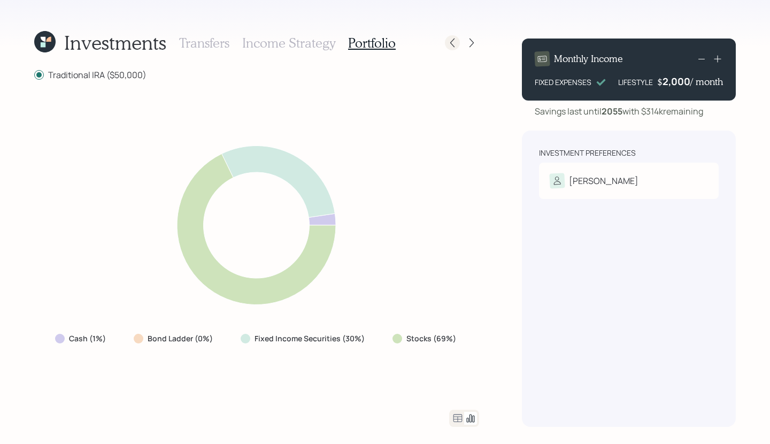
click at [450, 41] on icon at bounding box center [452, 42] width 11 height 11
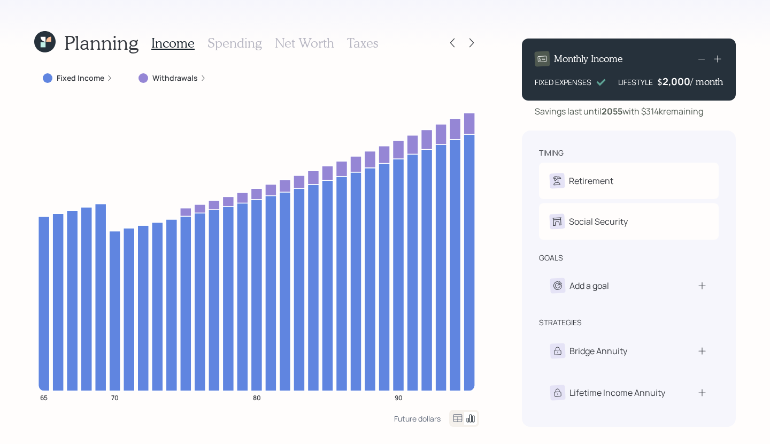
click at [96, 79] on label "Fixed Income" at bounding box center [81, 78] width 48 height 11
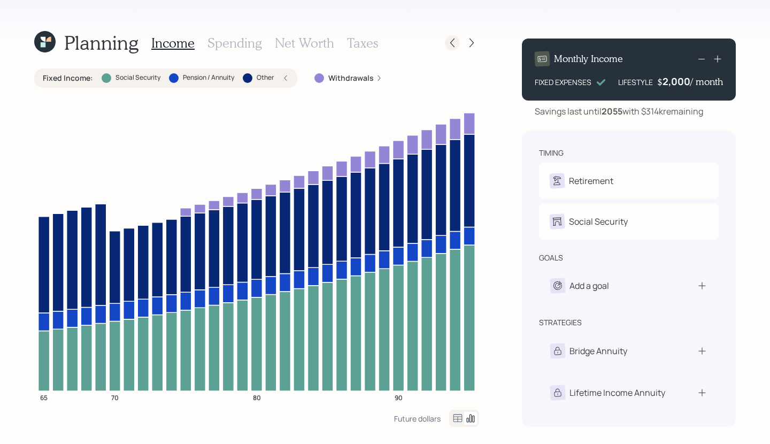
click at [454, 45] on icon at bounding box center [452, 42] width 11 height 11
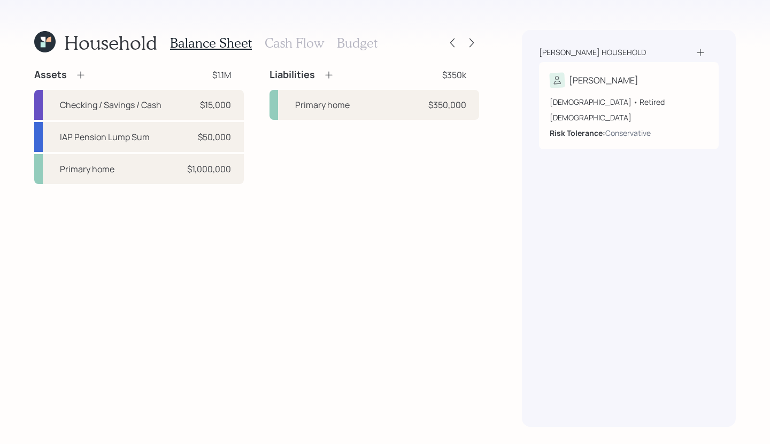
click at [275, 51] on div "Balance Sheet Cash Flow Budget" at bounding box center [273, 43] width 207 height 26
click at [278, 44] on h3 "Cash Flow" at bounding box center [294, 43] width 59 height 16
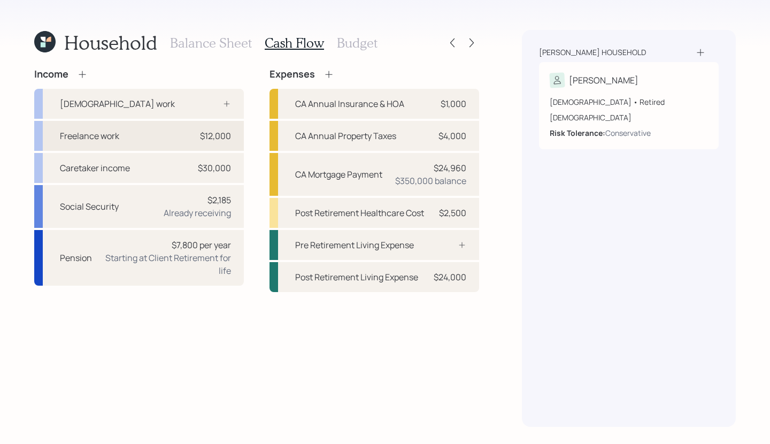
click at [151, 143] on div "Freelance work $12,000" at bounding box center [139, 136] width 210 height 30
select select "part_time"
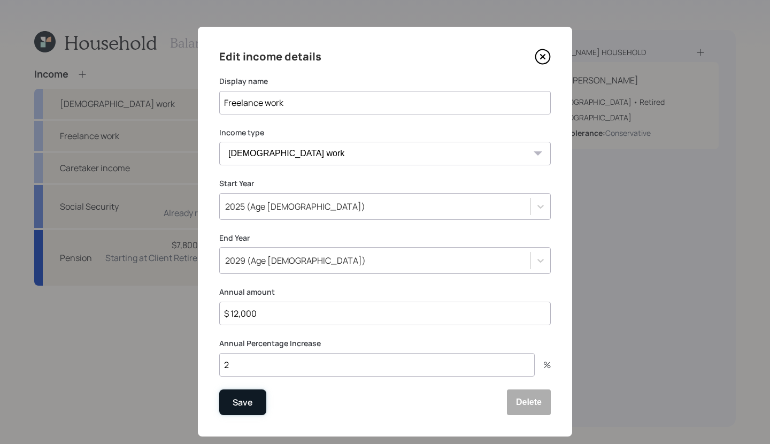
click at [237, 402] on div "Save" at bounding box center [243, 402] width 20 height 14
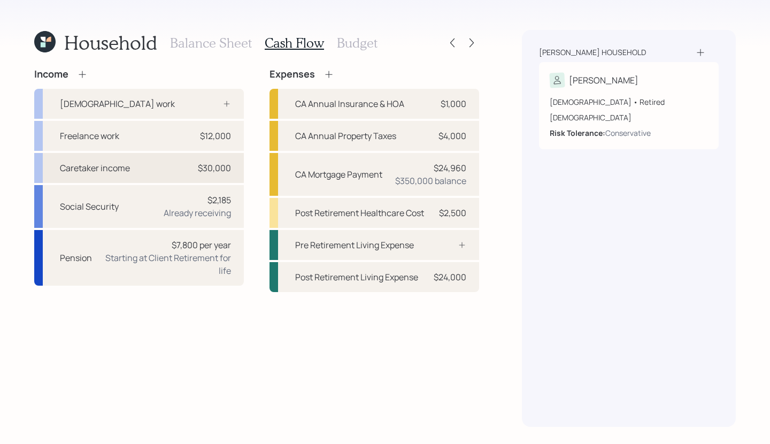
click at [185, 168] on div "Caretaker income $30,000" at bounding box center [139, 168] width 210 height 30
select select "other"
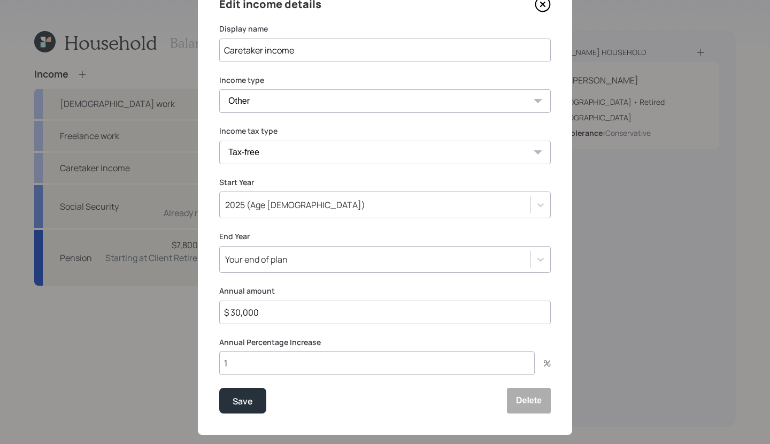
scroll to position [70, 0]
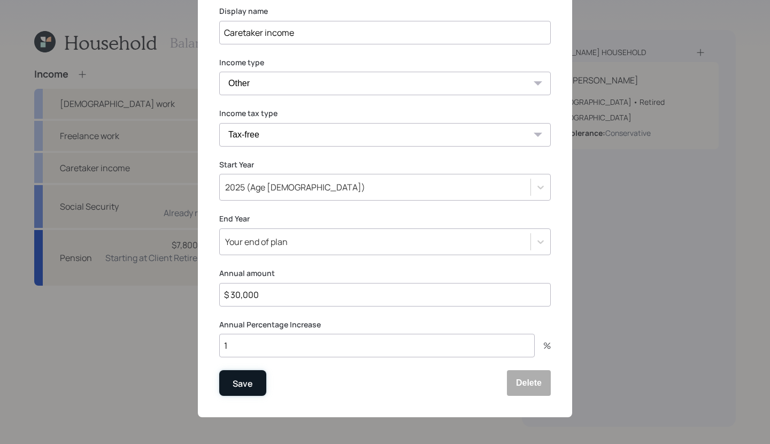
click at [241, 389] on div "Save" at bounding box center [243, 383] width 20 height 14
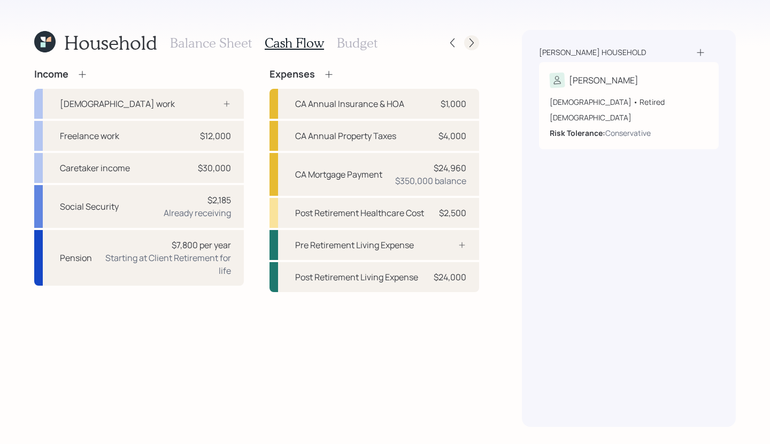
click at [475, 41] on icon at bounding box center [471, 42] width 11 height 11
